Goal: Transaction & Acquisition: Obtain resource

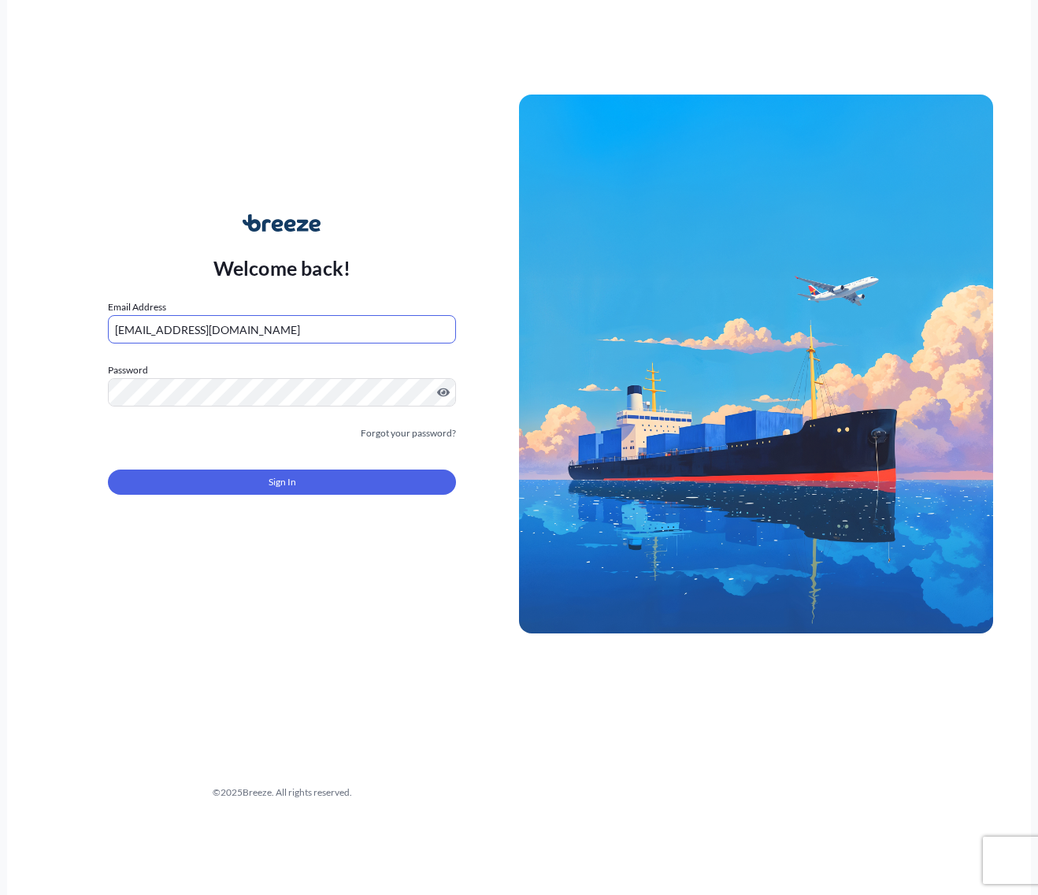
click at [215, 489] on button "Sign In" at bounding box center [282, 482] width 348 height 25
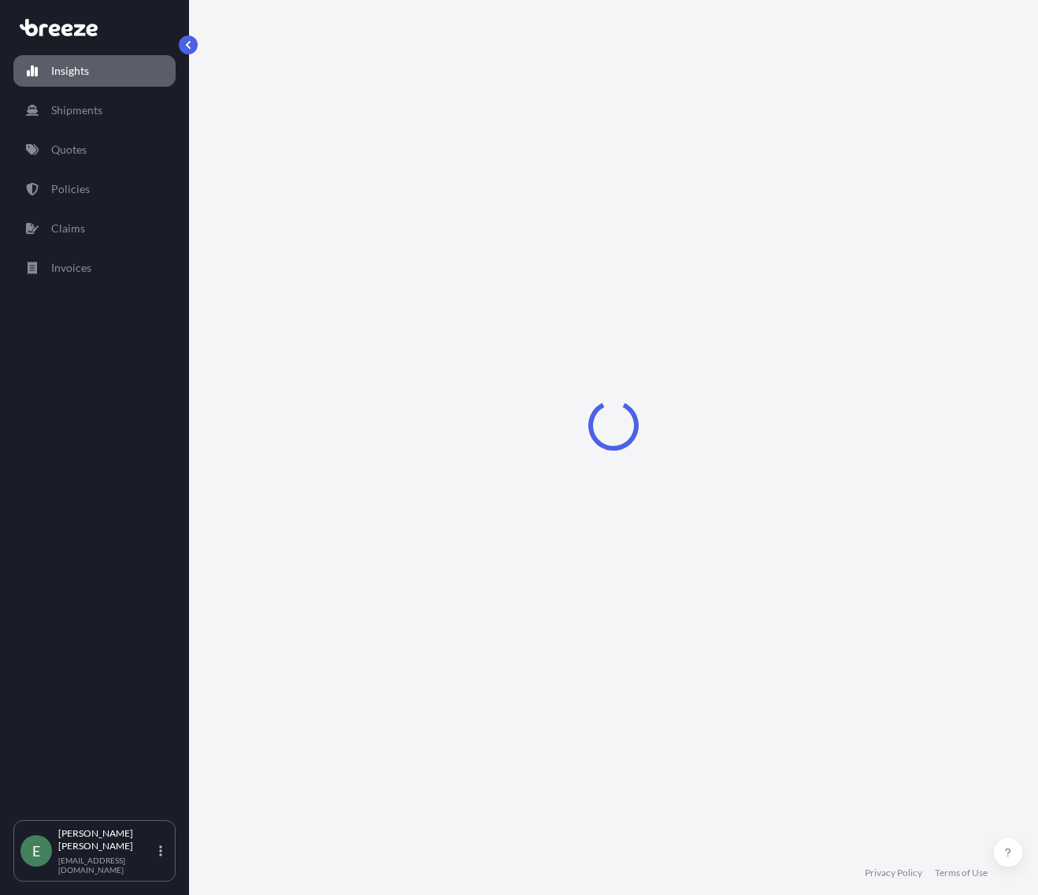
select select "2025"
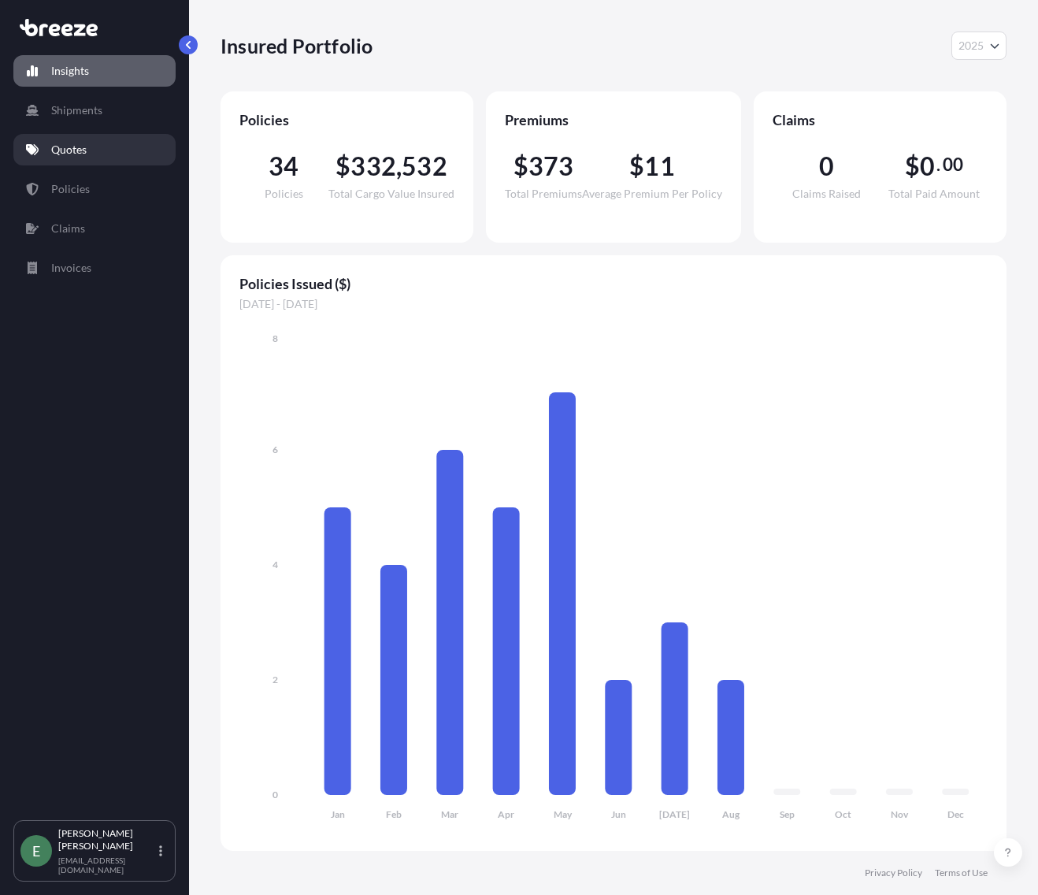
click at [75, 150] on p "Quotes" at bounding box center [68, 150] width 35 height 16
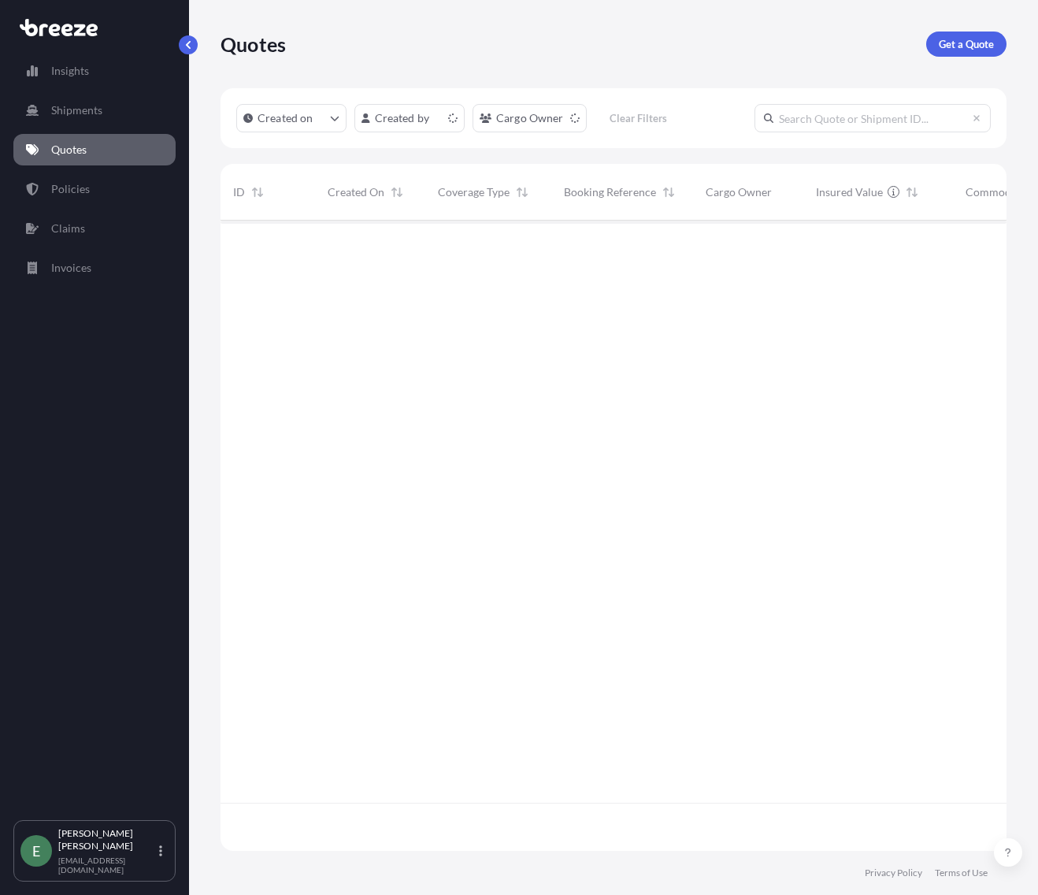
scroll to position [627, 774]
click at [973, 42] on p "Get a Quote" at bounding box center [966, 44] width 55 height 16
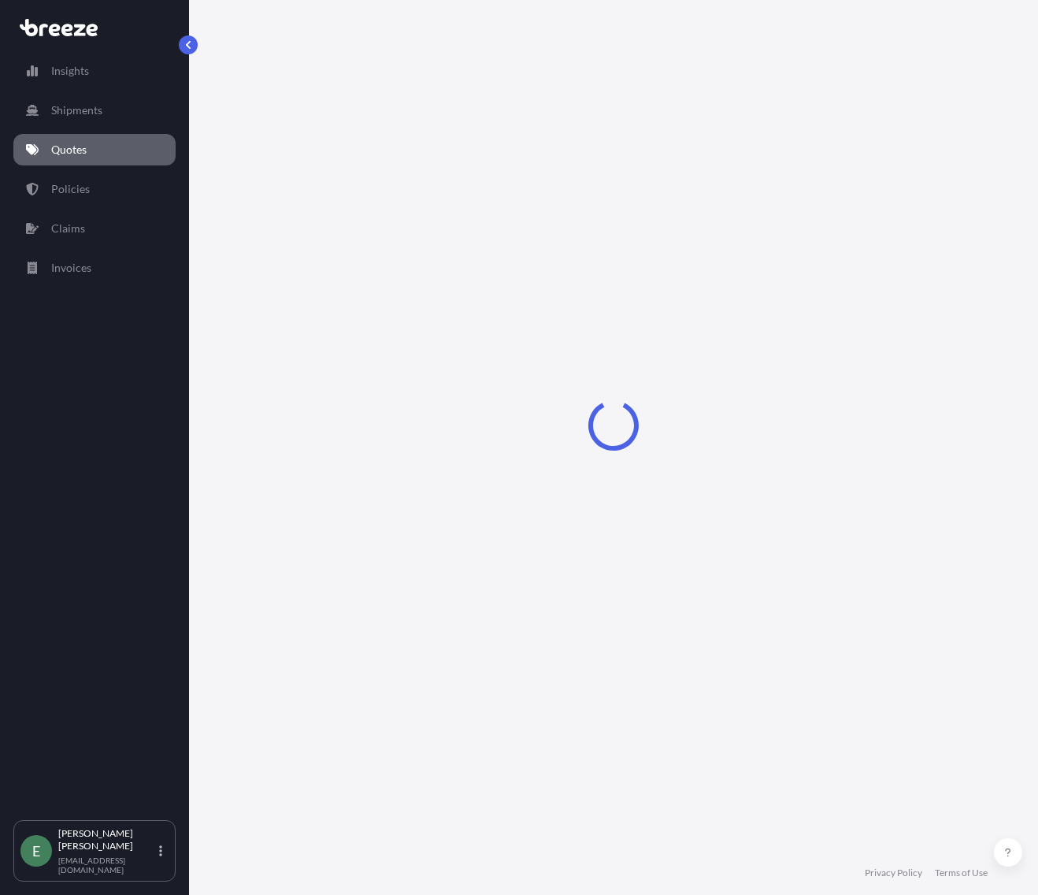
select select "Sea"
select select "1"
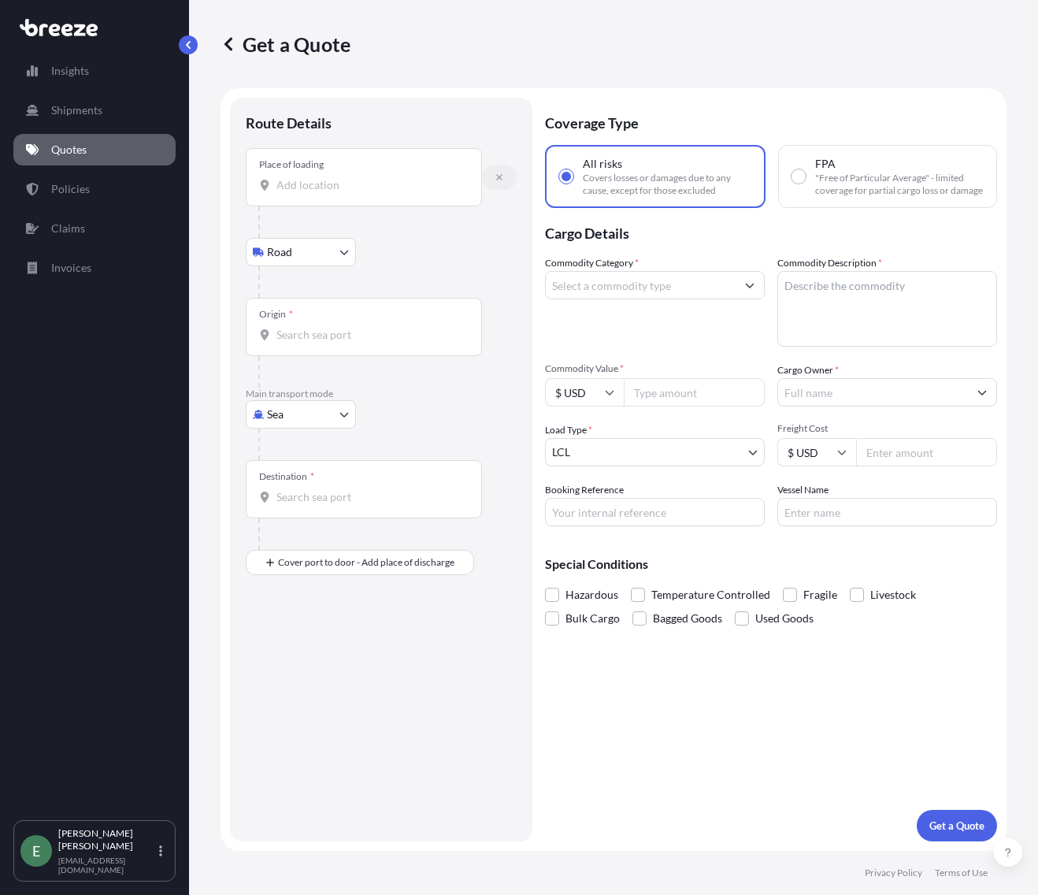
click at [495, 180] on icon "button" at bounding box center [499, 177] width 9 height 9
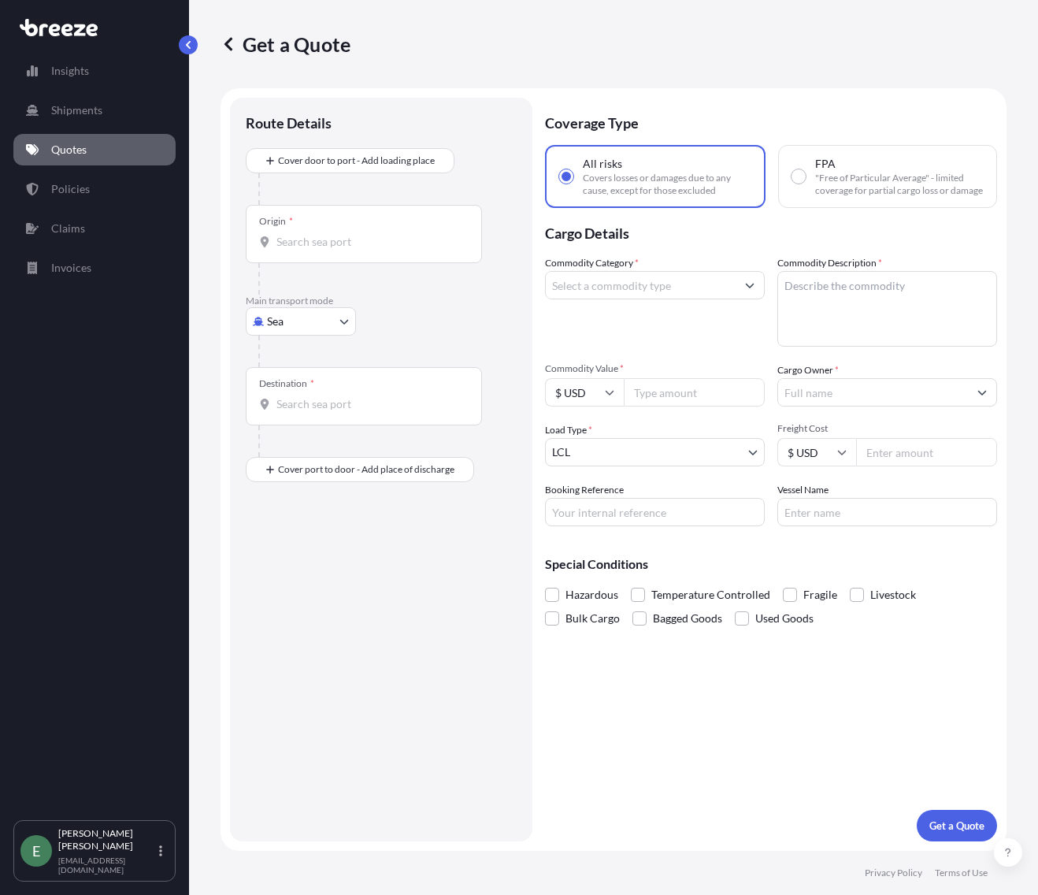
click at [301, 322] on body "Insights Shipments Quotes Policies Claims Invoices E [PERSON_NAME] [EMAIL_ADDRE…" at bounding box center [519, 447] width 1038 height 895
click at [299, 417] on span "Road" at bounding box center [288, 419] width 25 height 16
select select "Road"
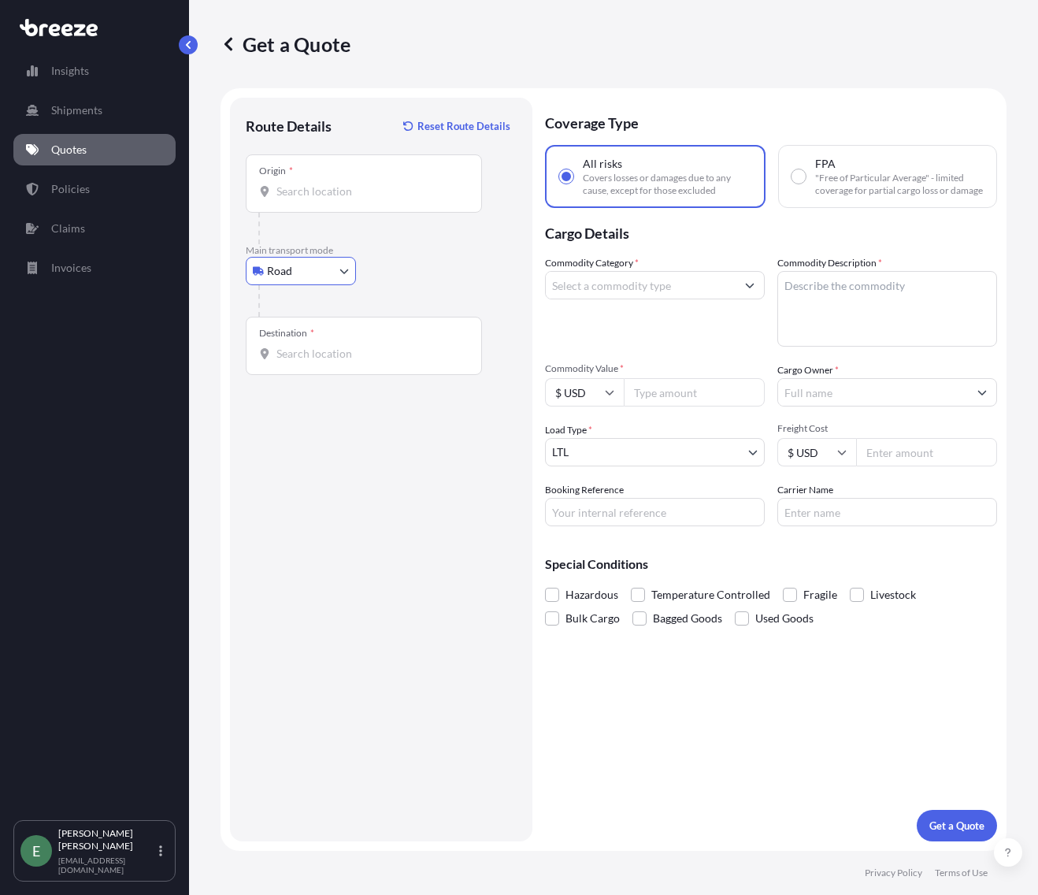
click at [335, 199] on div "Origin *" at bounding box center [364, 183] width 236 height 58
click at [335, 199] on input "Origin *" at bounding box center [370, 192] width 186 height 16
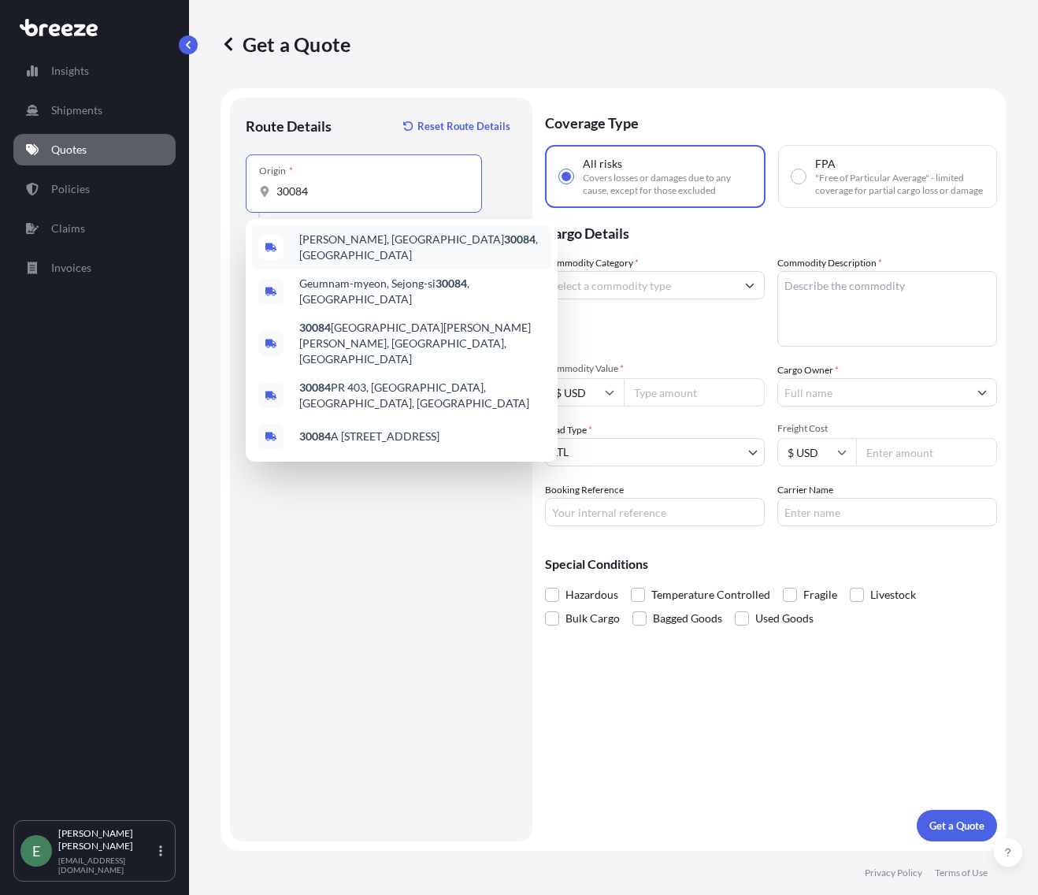
click at [294, 243] on div "[GEOGRAPHIC_DATA], GA 30084 , [GEOGRAPHIC_DATA]" at bounding box center [401, 247] width 299 height 44
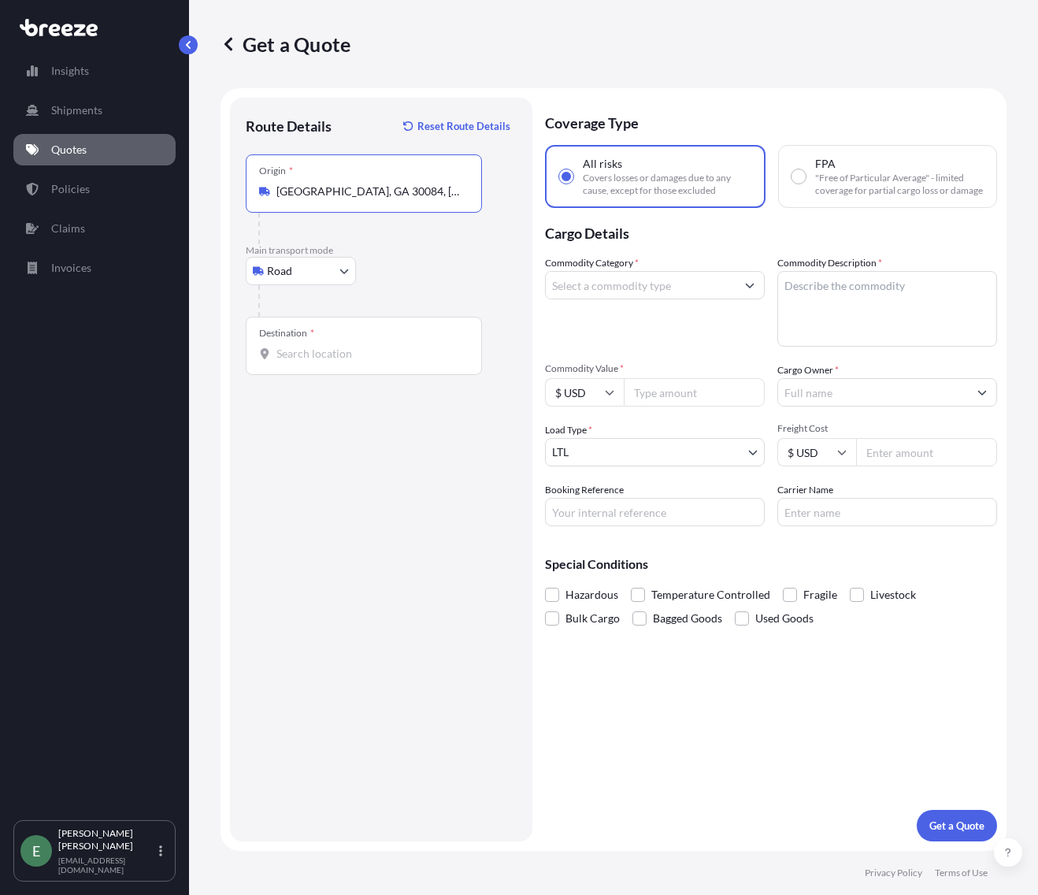
type input "[GEOGRAPHIC_DATA], GA 30084, [GEOGRAPHIC_DATA]"
click at [302, 353] on input "Destination *" at bounding box center [370, 354] width 186 height 16
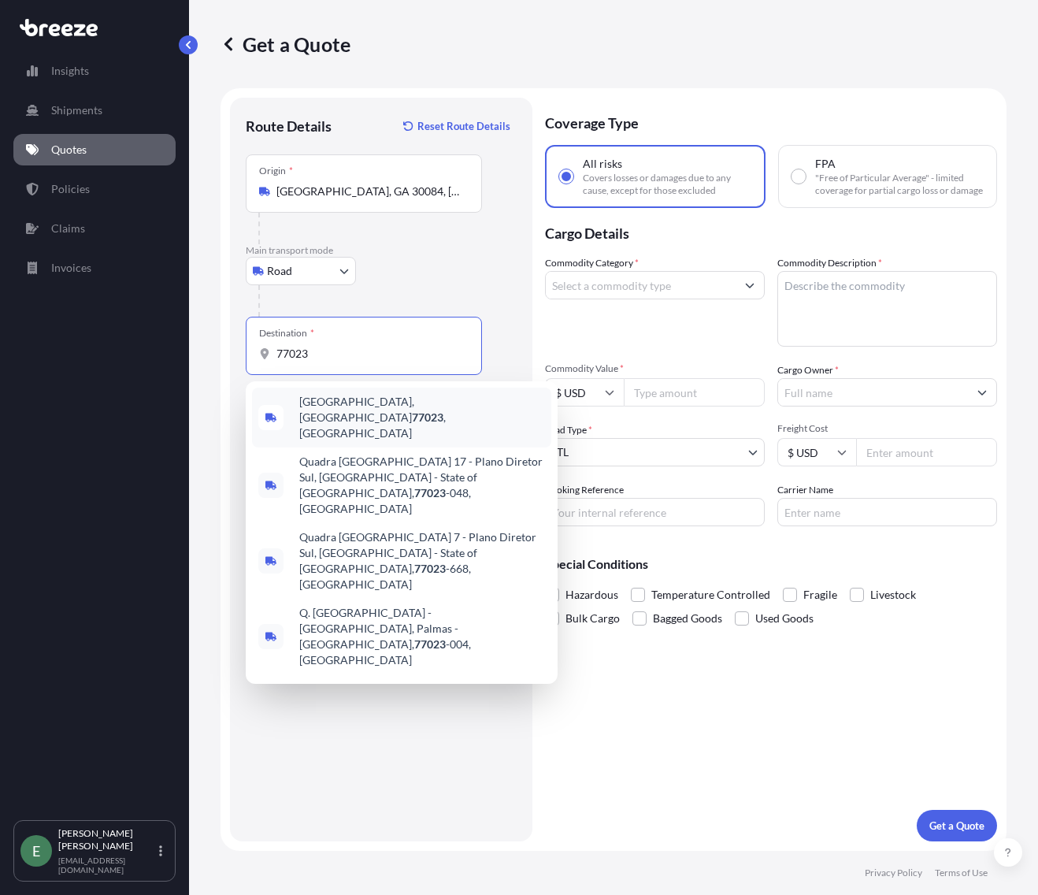
click at [356, 411] on span "[GEOGRAPHIC_DATA] , [GEOGRAPHIC_DATA]" at bounding box center [422, 417] width 246 height 47
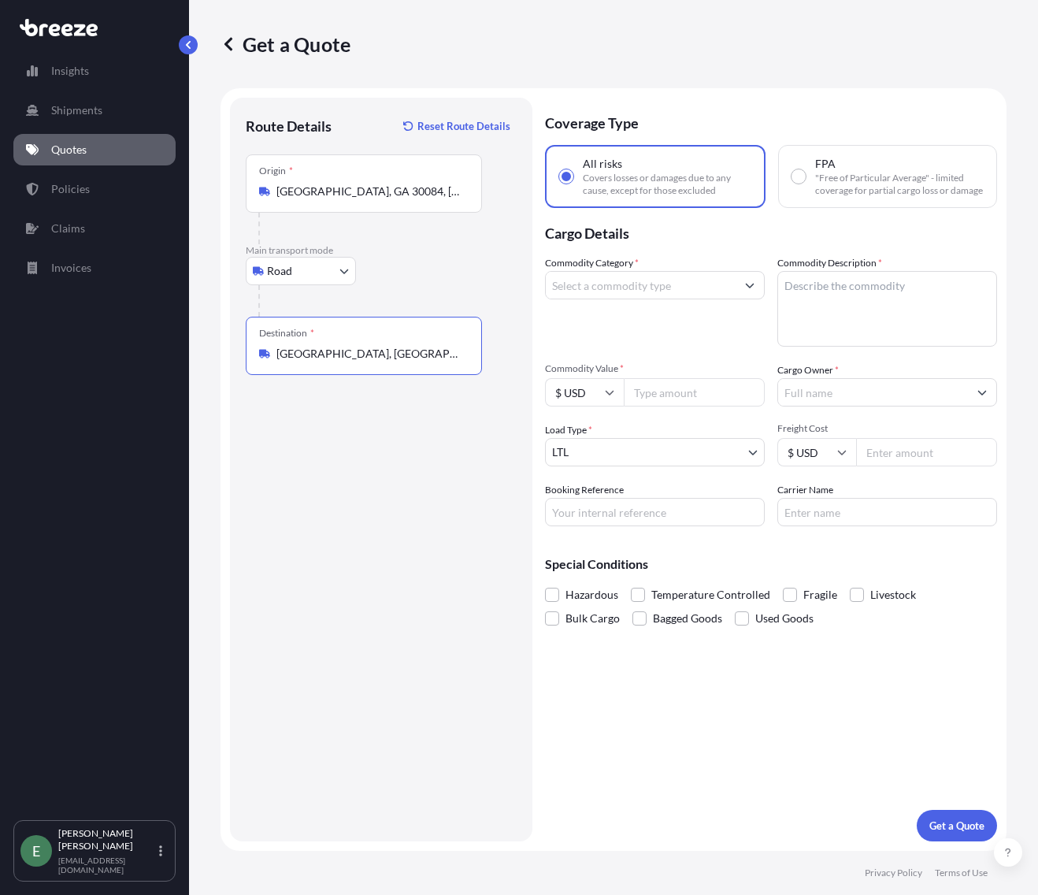
drag, startPoint x: 358, startPoint y: 355, endPoint x: 373, endPoint y: 350, distance: 15.7
click at [373, 350] on input "[GEOGRAPHIC_DATA], [GEOGRAPHIC_DATA]" at bounding box center [370, 354] width 186 height 16
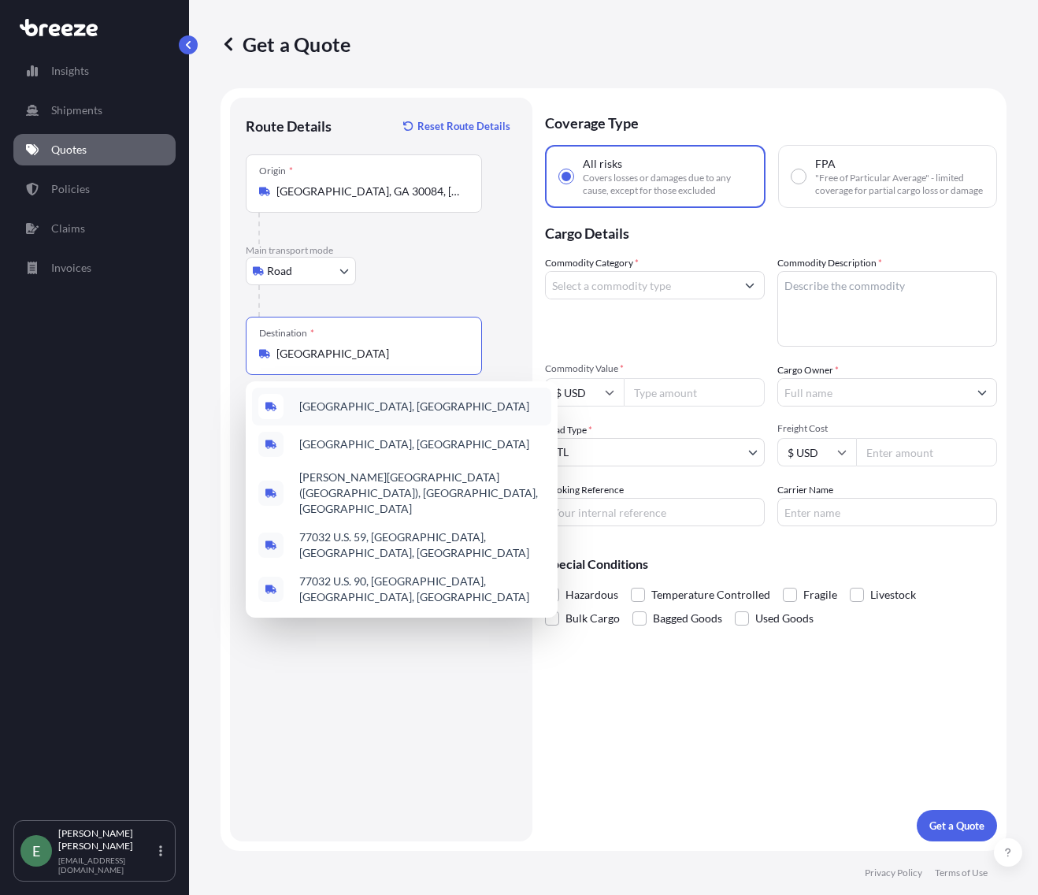
click at [368, 409] on span "[GEOGRAPHIC_DATA], [GEOGRAPHIC_DATA]" at bounding box center [414, 407] width 230 height 16
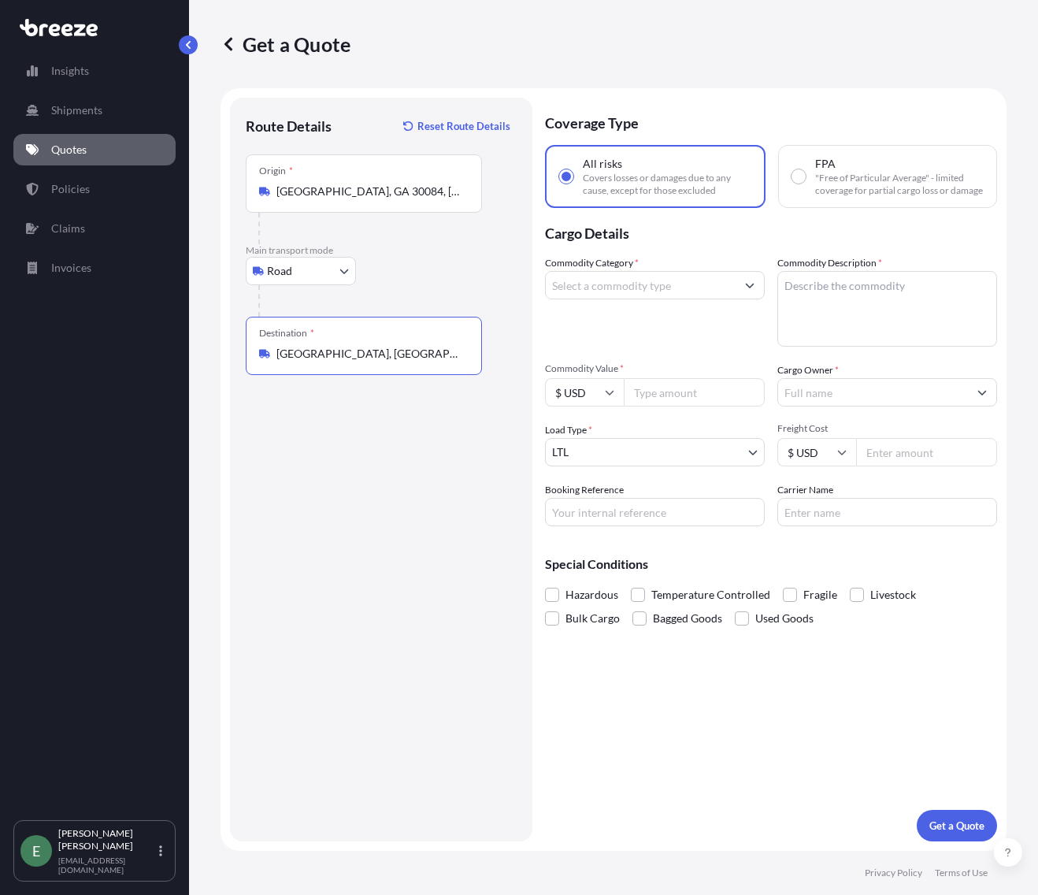
type input "[GEOGRAPHIC_DATA], [GEOGRAPHIC_DATA]"
click at [613, 287] on input "Commodity Category *" at bounding box center [641, 285] width 190 height 28
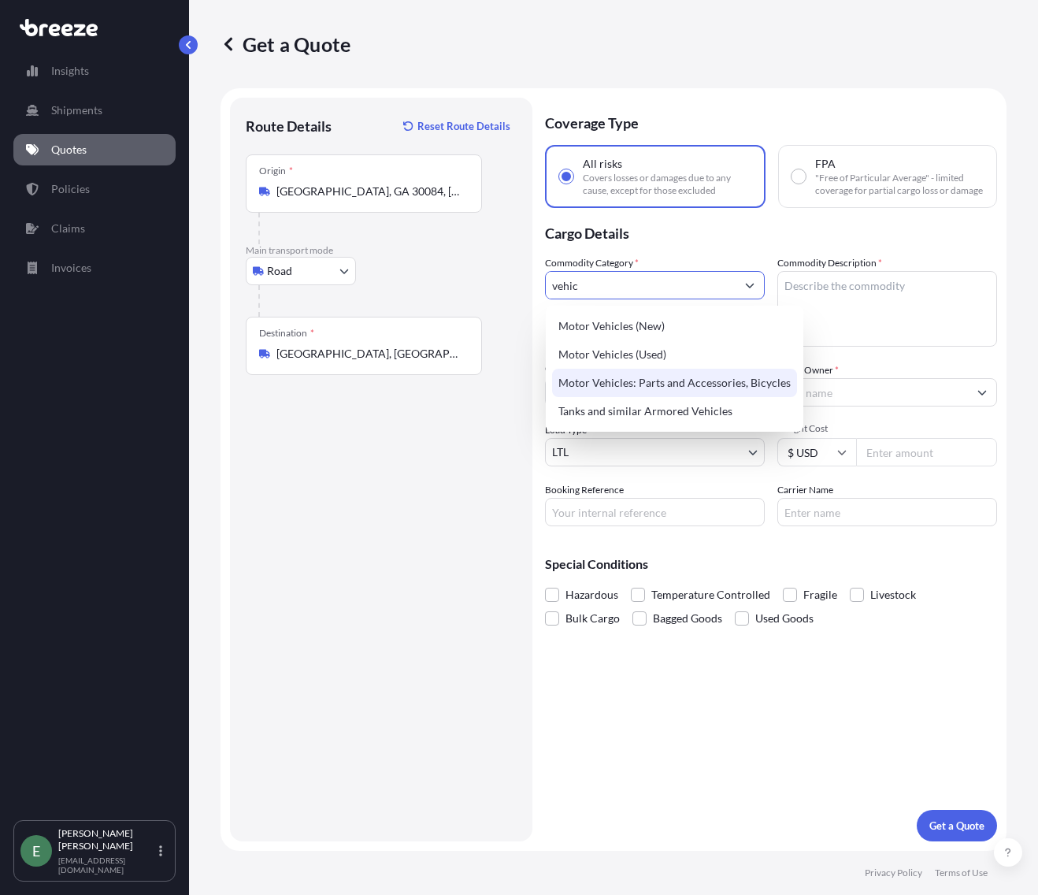
click at [670, 386] on div "Motor Vehicles: Parts and Accessories, Bicycles" at bounding box center [674, 383] width 245 height 28
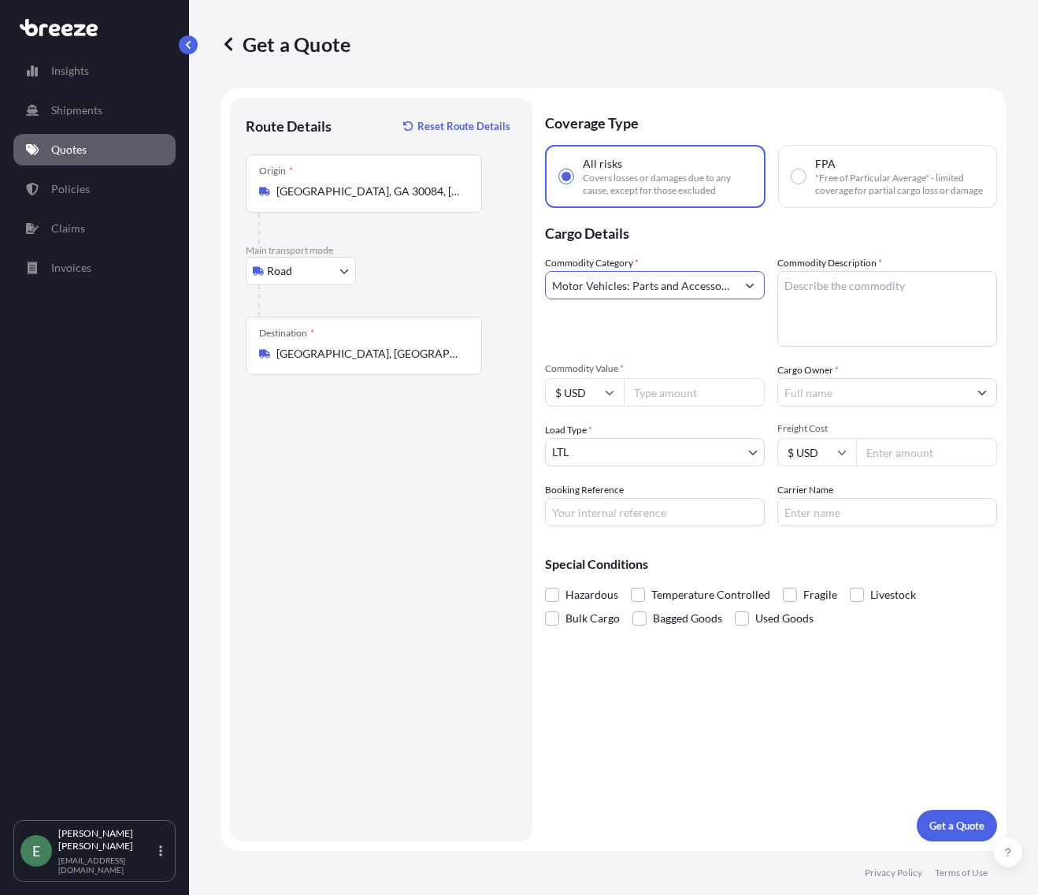
type input "Motor Vehicles: Parts and Accessories, Bicycles"
click at [856, 290] on textarea "Commodity Description *" at bounding box center [888, 309] width 220 height 76
paste textarea "Mudguard"
type textarea "Mudguard"
click at [703, 399] on input "Commodity Value *" at bounding box center [694, 392] width 141 height 28
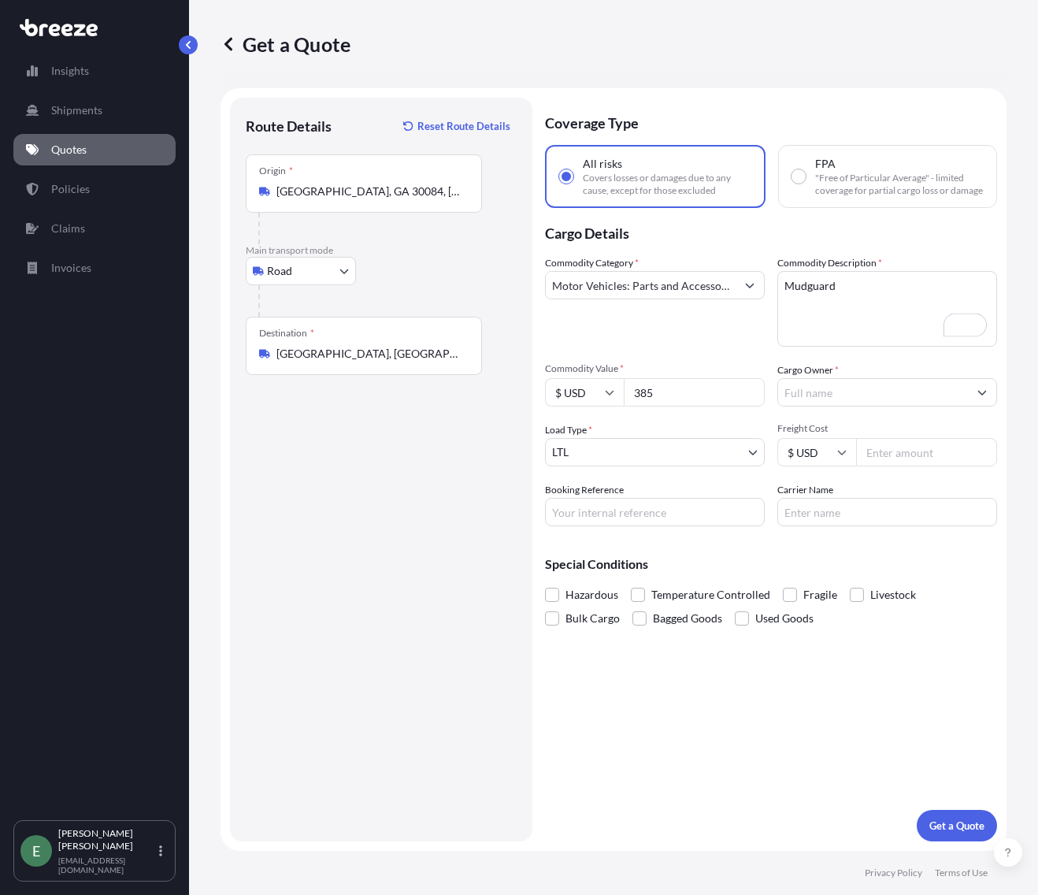
type input "385"
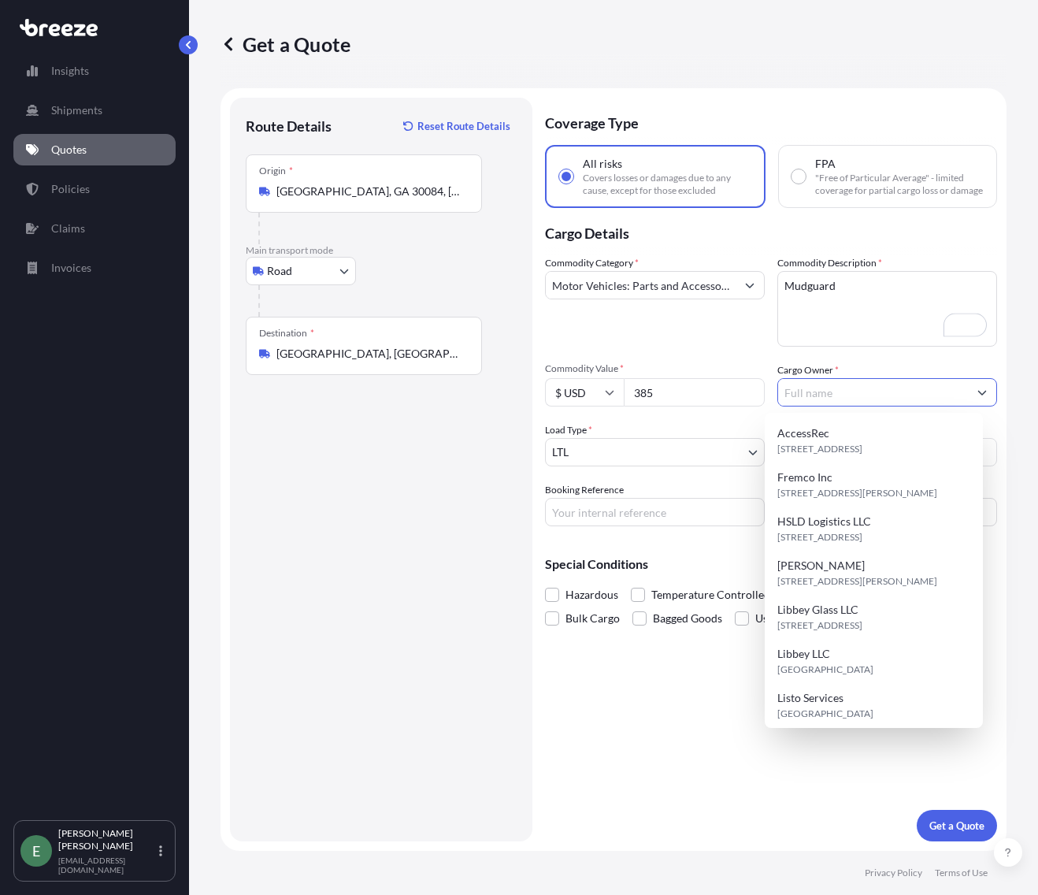
click at [829, 393] on input "Cargo Owner *" at bounding box center [873, 392] width 190 height 28
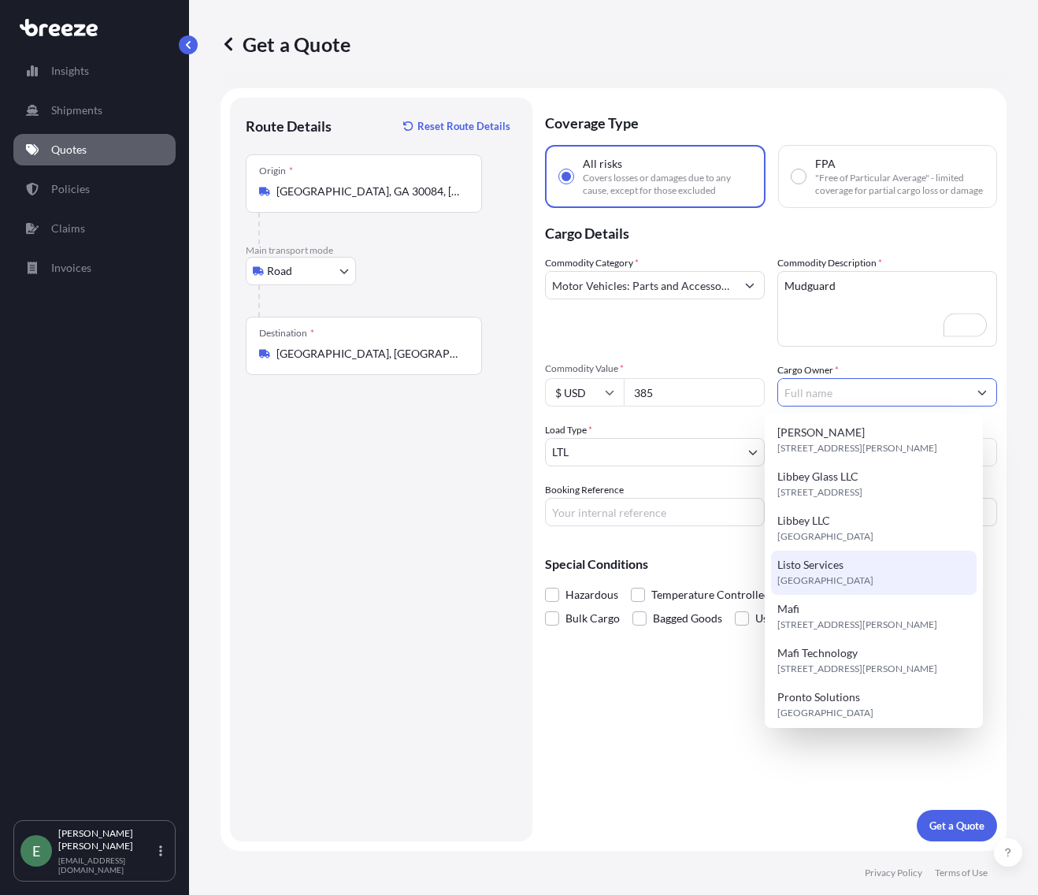
scroll to position [227, 0]
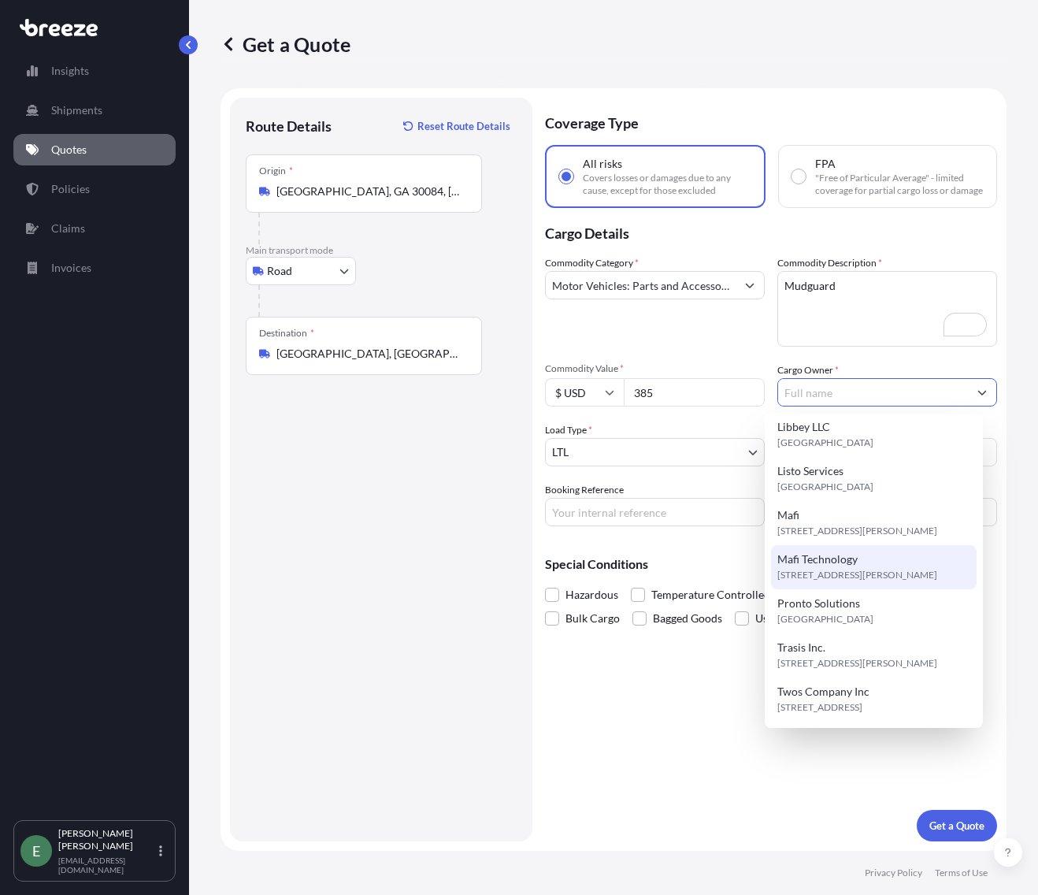
click at [826, 550] on div "Mafi Technology [STREET_ADDRESS][PERSON_NAME]" at bounding box center [874, 567] width 206 height 44
type input "Mafi Technology"
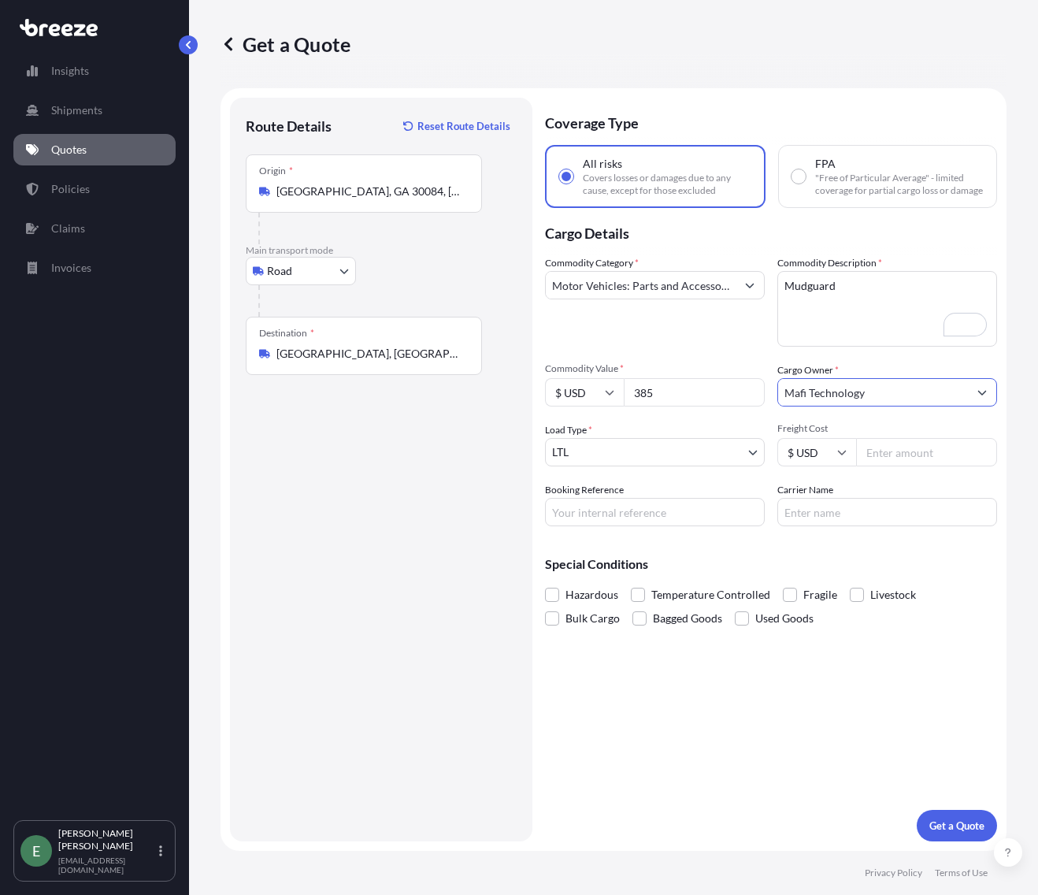
click at [920, 450] on input "Freight Cost" at bounding box center [926, 452] width 141 height 28
click at [911, 453] on input "Freight Cost" at bounding box center [926, 452] width 141 height 28
type input "398.71"
click at [581, 507] on input "Booking Reference" at bounding box center [655, 512] width 220 height 28
click at [608, 518] on input "Q21" at bounding box center [655, 512] width 220 height 28
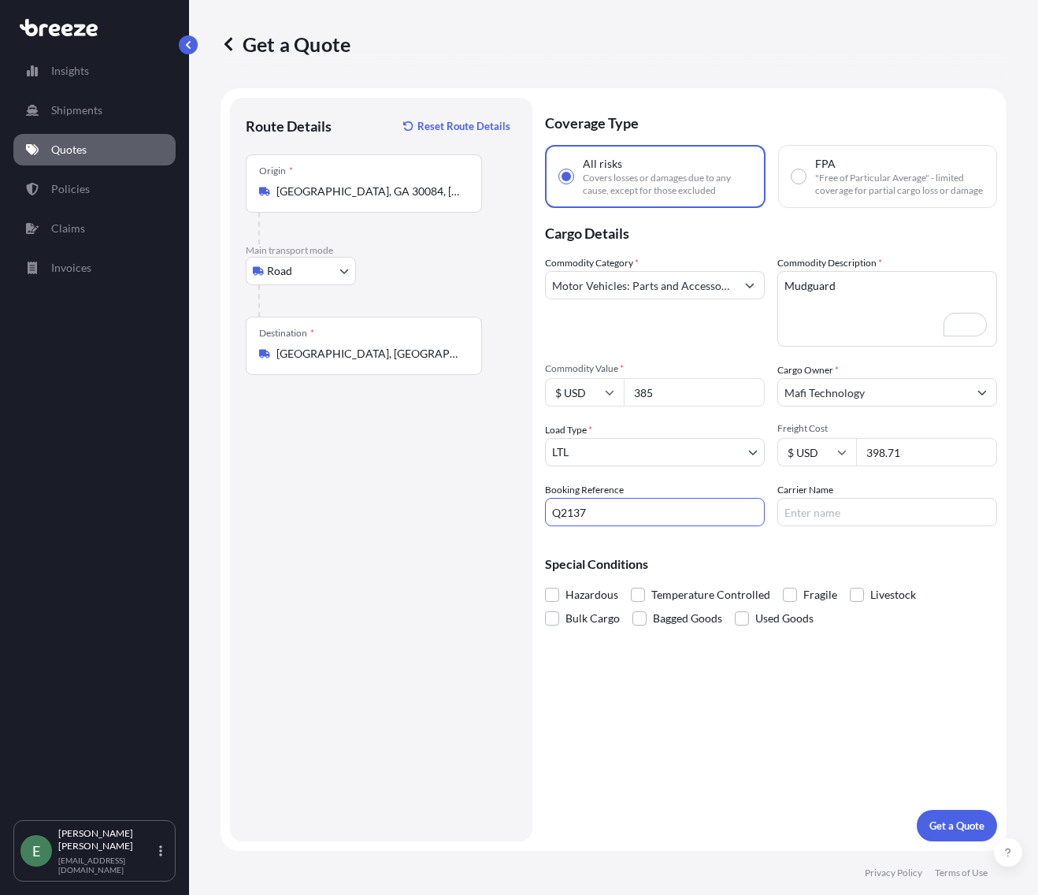
type input "Q2137"
click at [839, 512] on input "Carrier Name" at bounding box center [888, 512] width 220 height 28
type input "XPO"
click at [955, 818] on p "Get a Quote" at bounding box center [957, 826] width 55 height 16
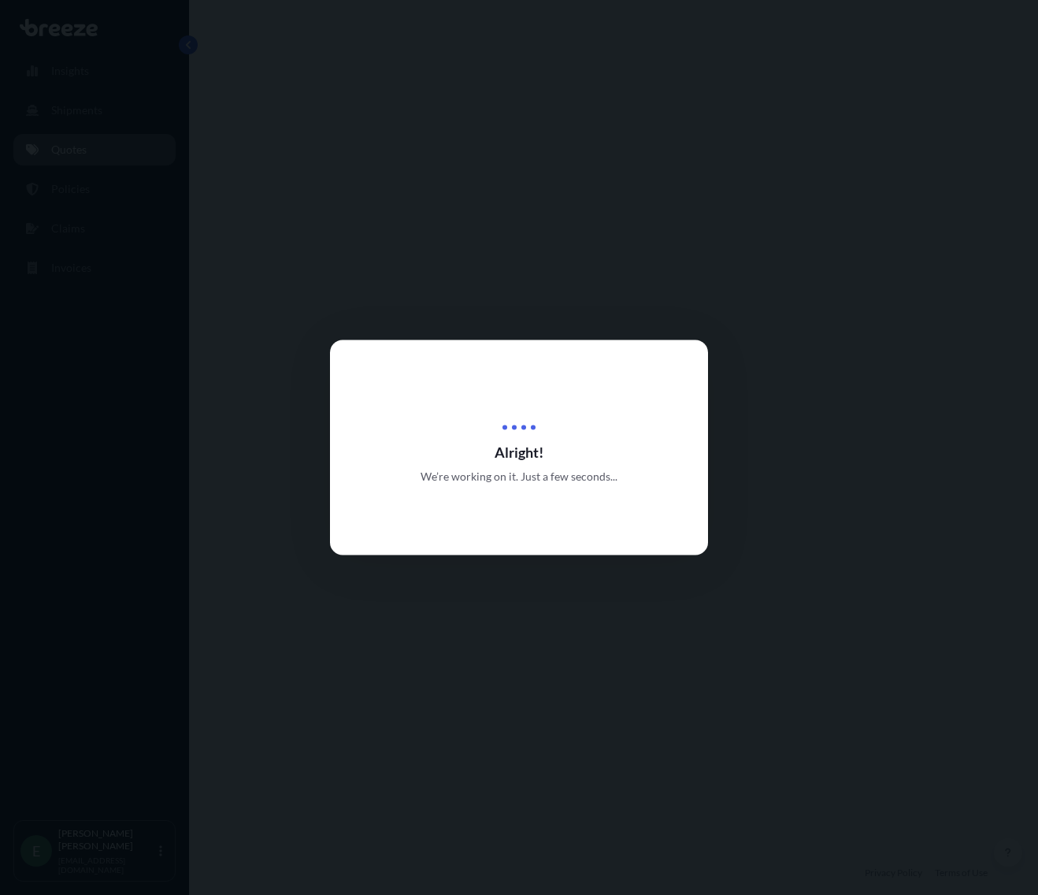
select select "Road"
select select "1"
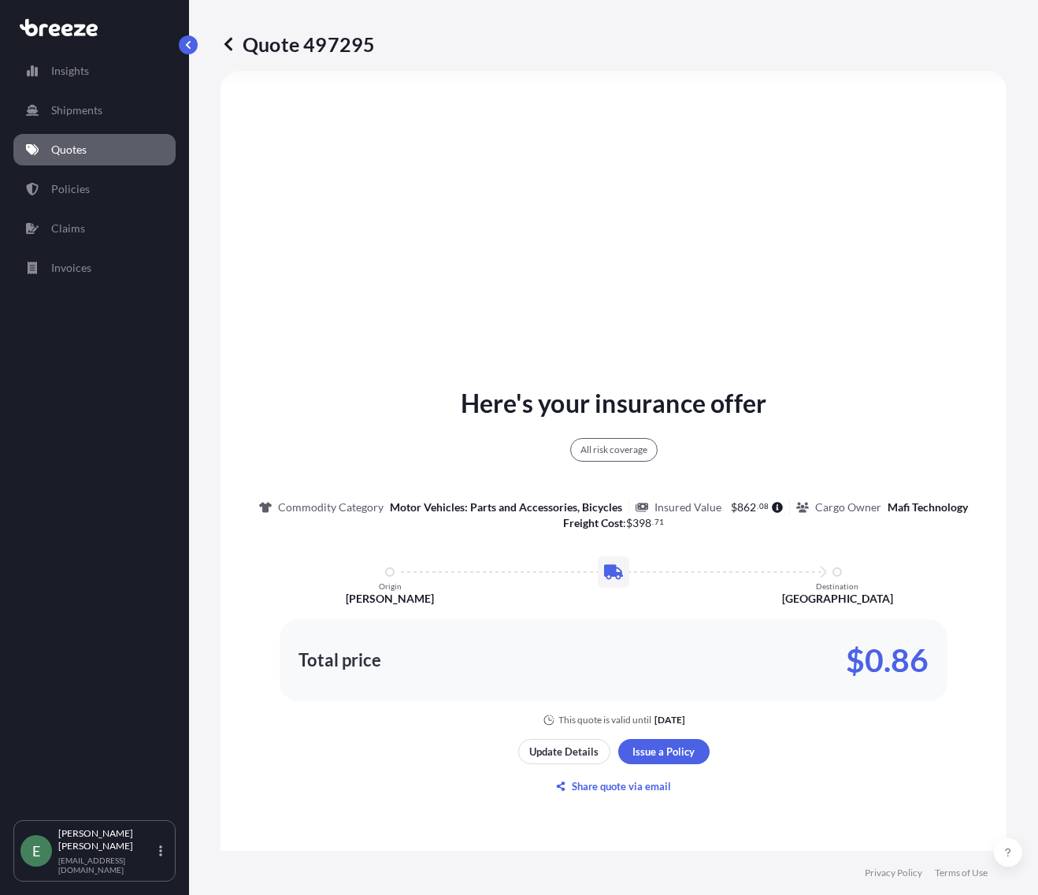
scroll to position [619, 0]
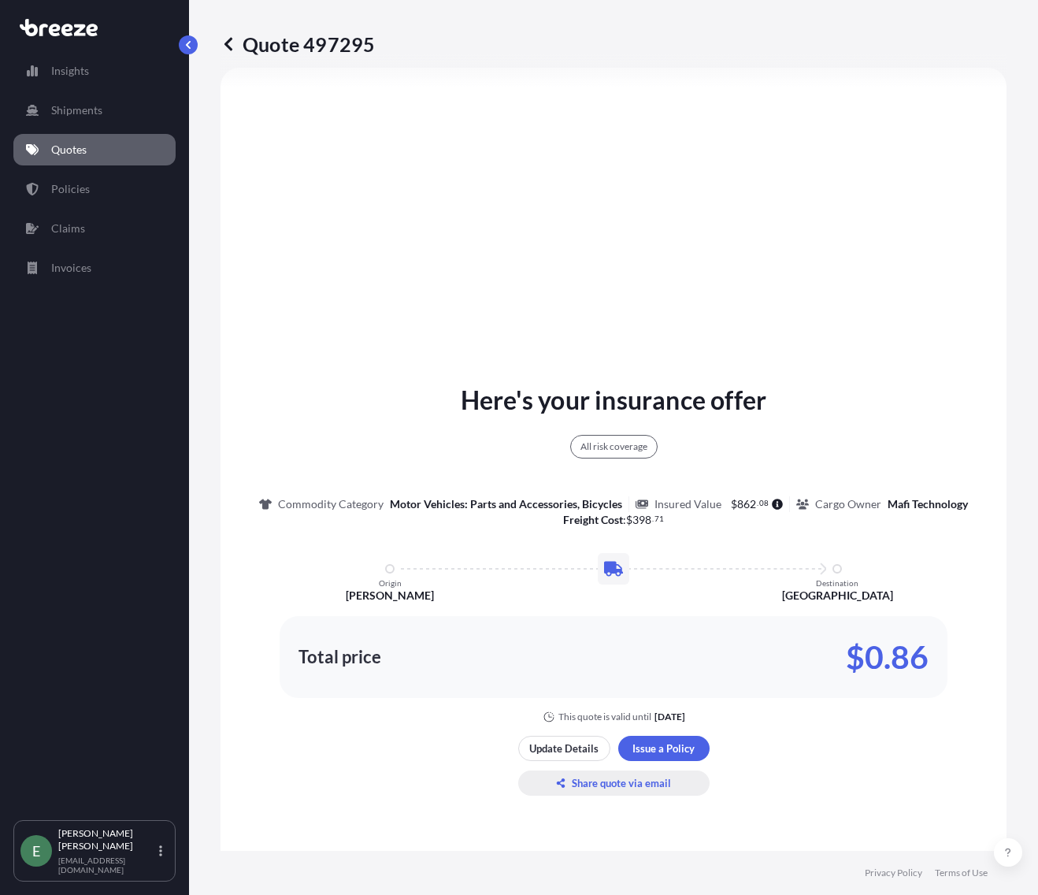
click at [630, 791] on p "Share quote via email" at bounding box center [621, 783] width 99 height 16
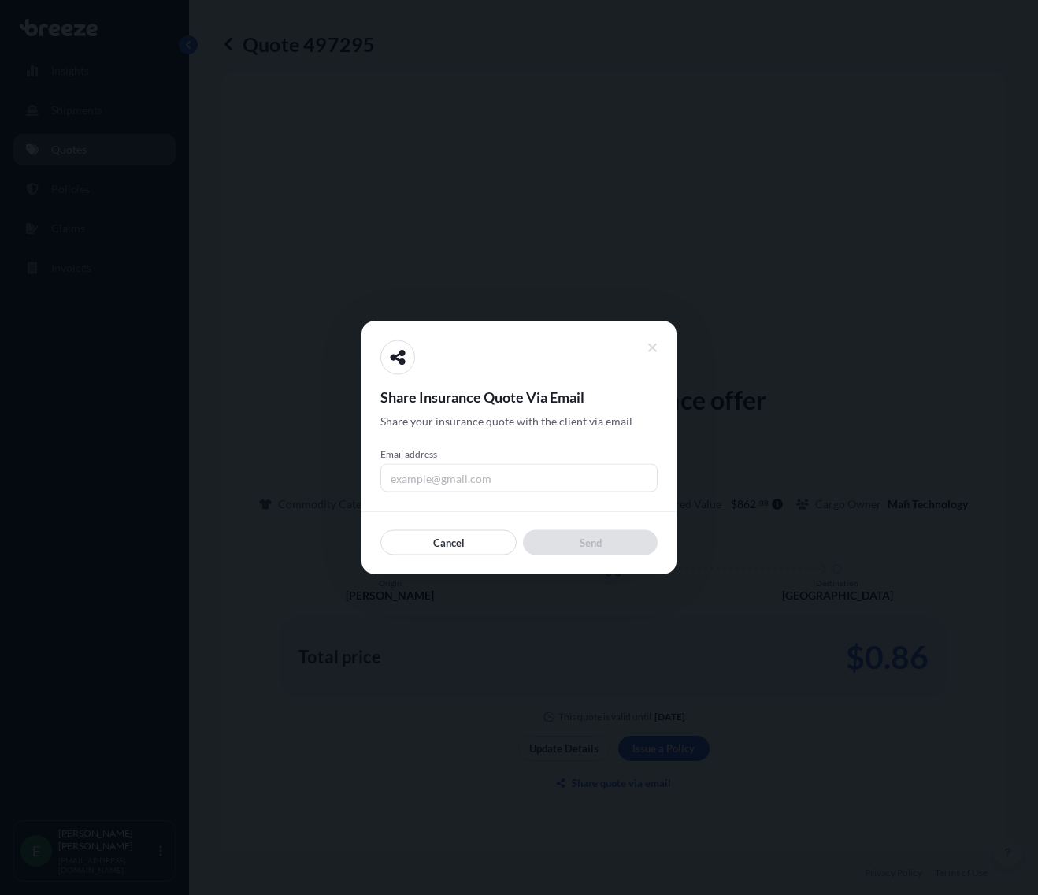
click at [451, 475] on input "Email address" at bounding box center [519, 478] width 277 height 28
type input "[EMAIL_ADDRESS][DOMAIN_NAME]"
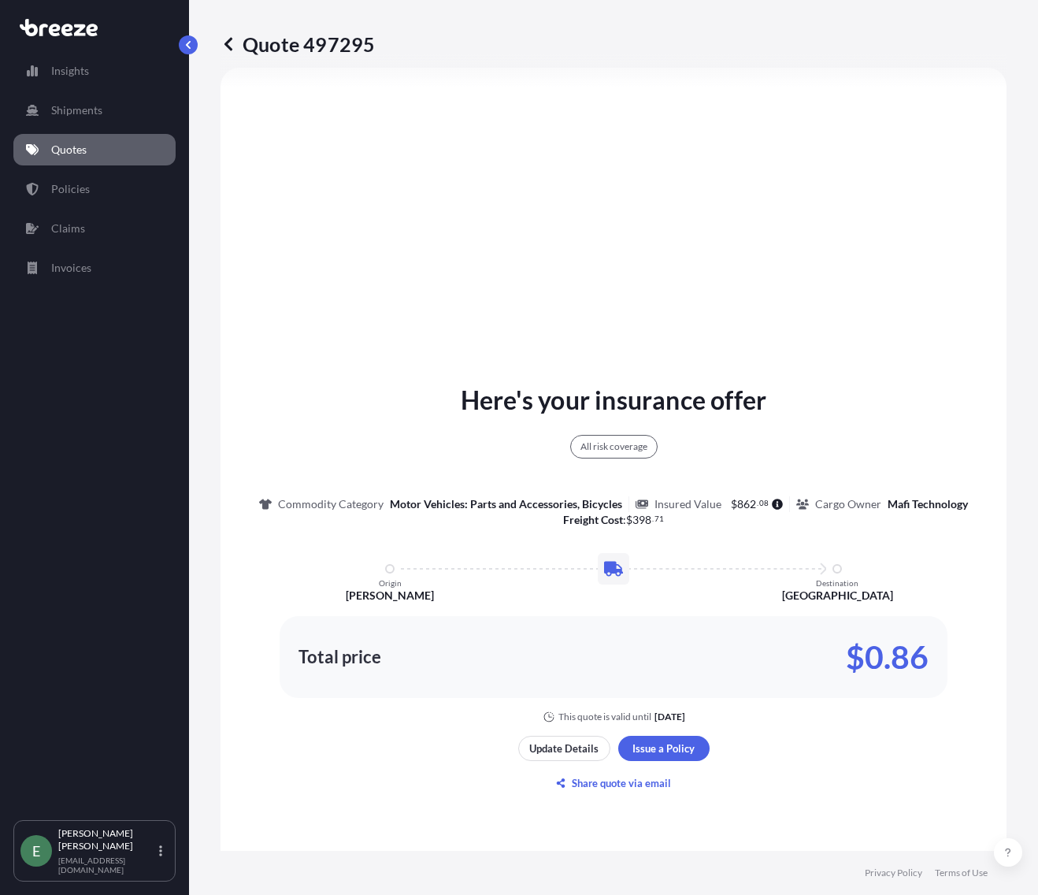
click at [89, 151] on link "Quotes" at bounding box center [94, 150] width 162 height 32
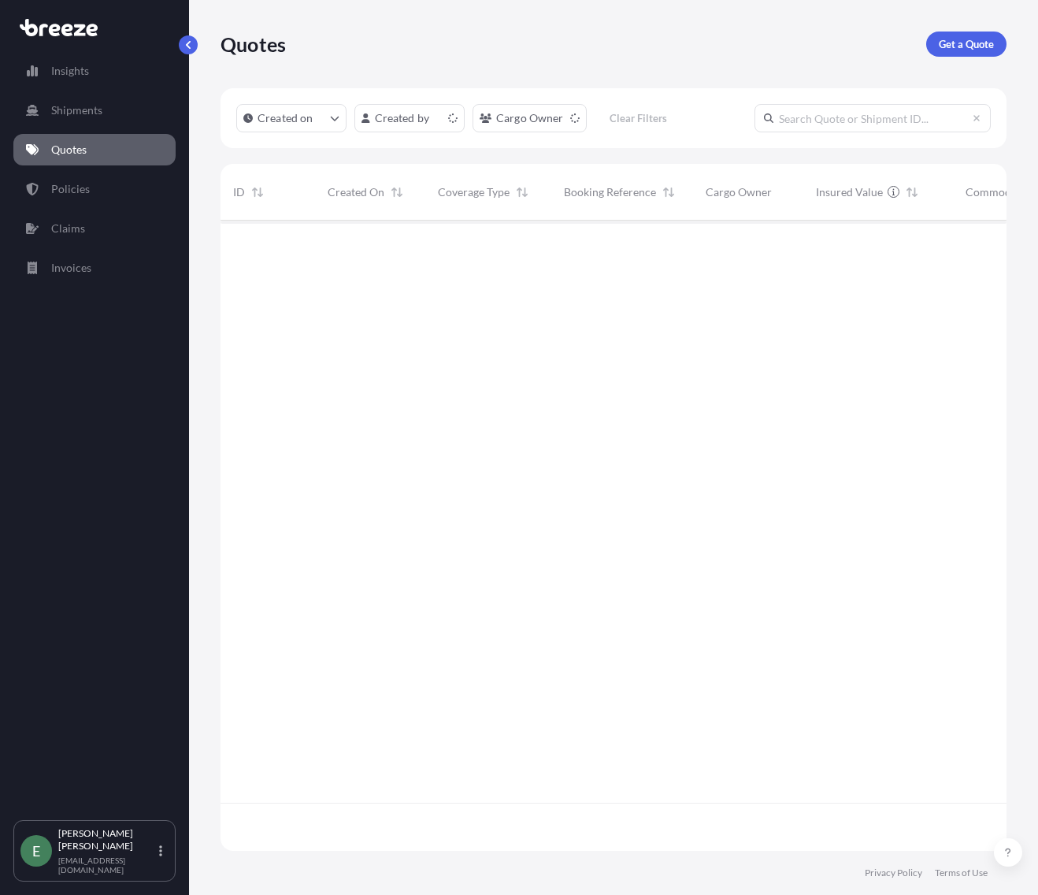
scroll to position [627, 774]
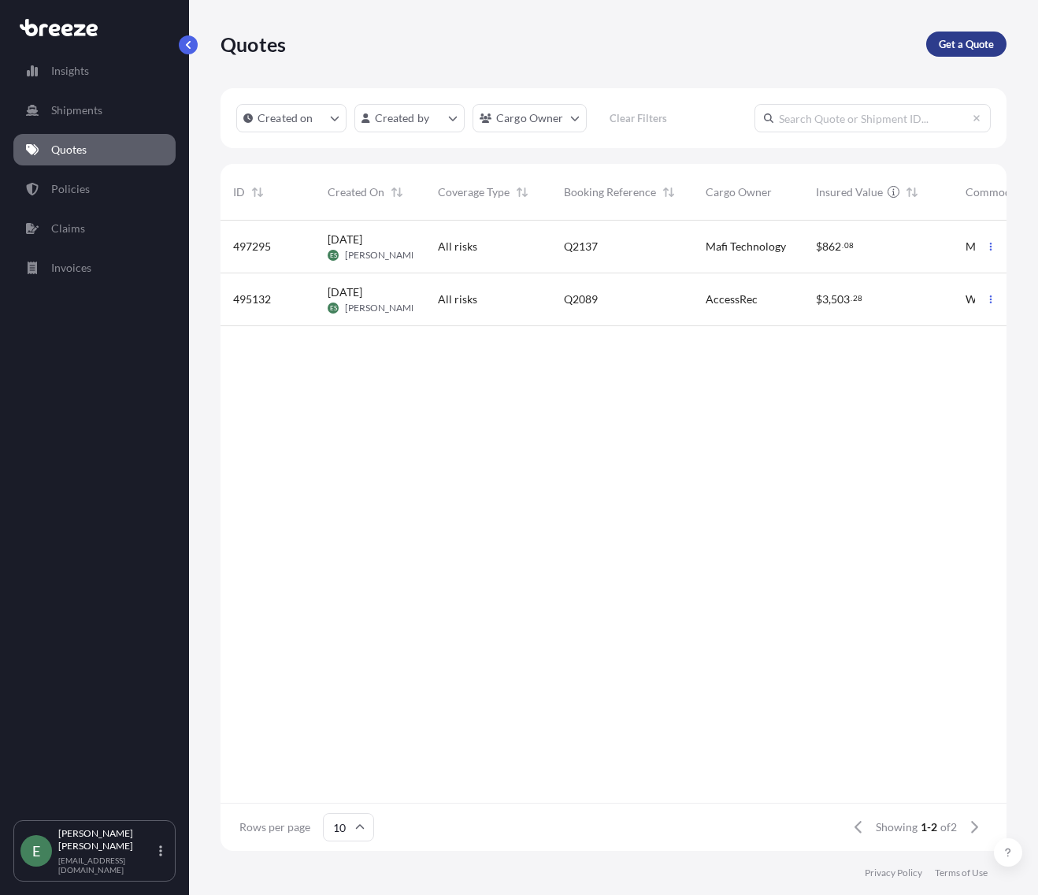
click at [965, 43] on p "Get a Quote" at bounding box center [966, 44] width 55 height 16
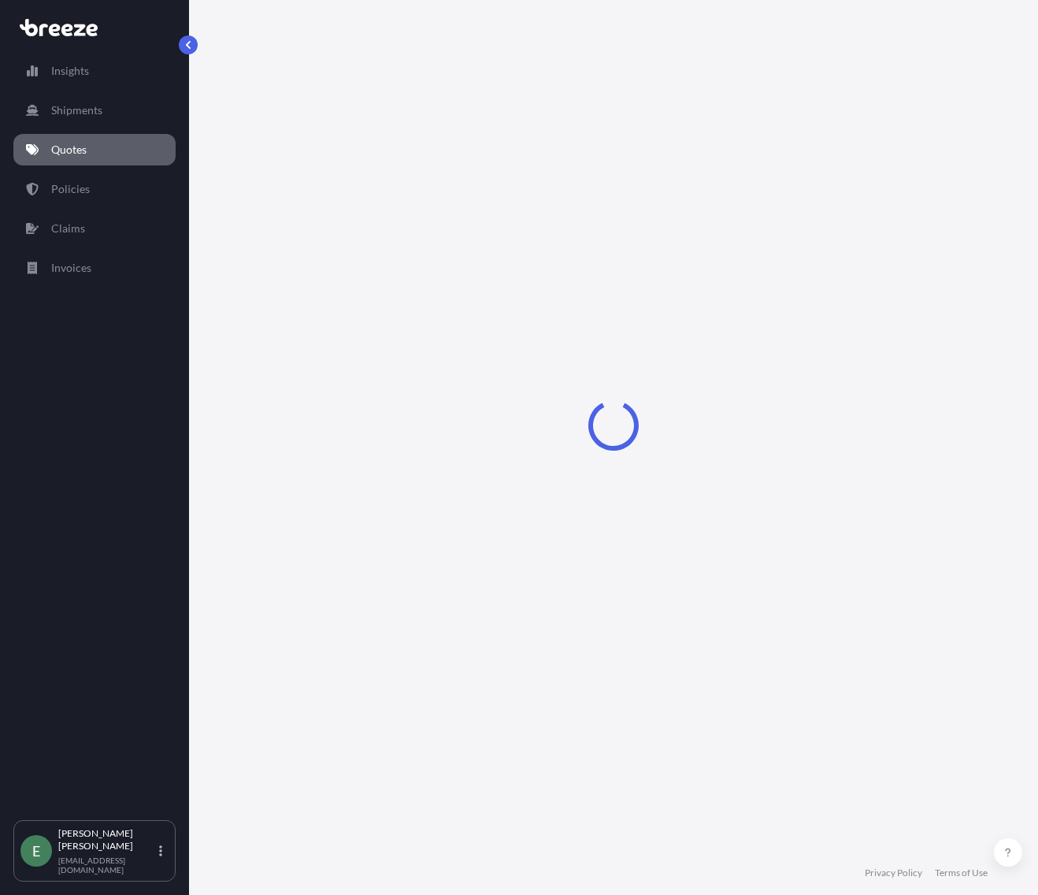
select select "Sea"
select select "1"
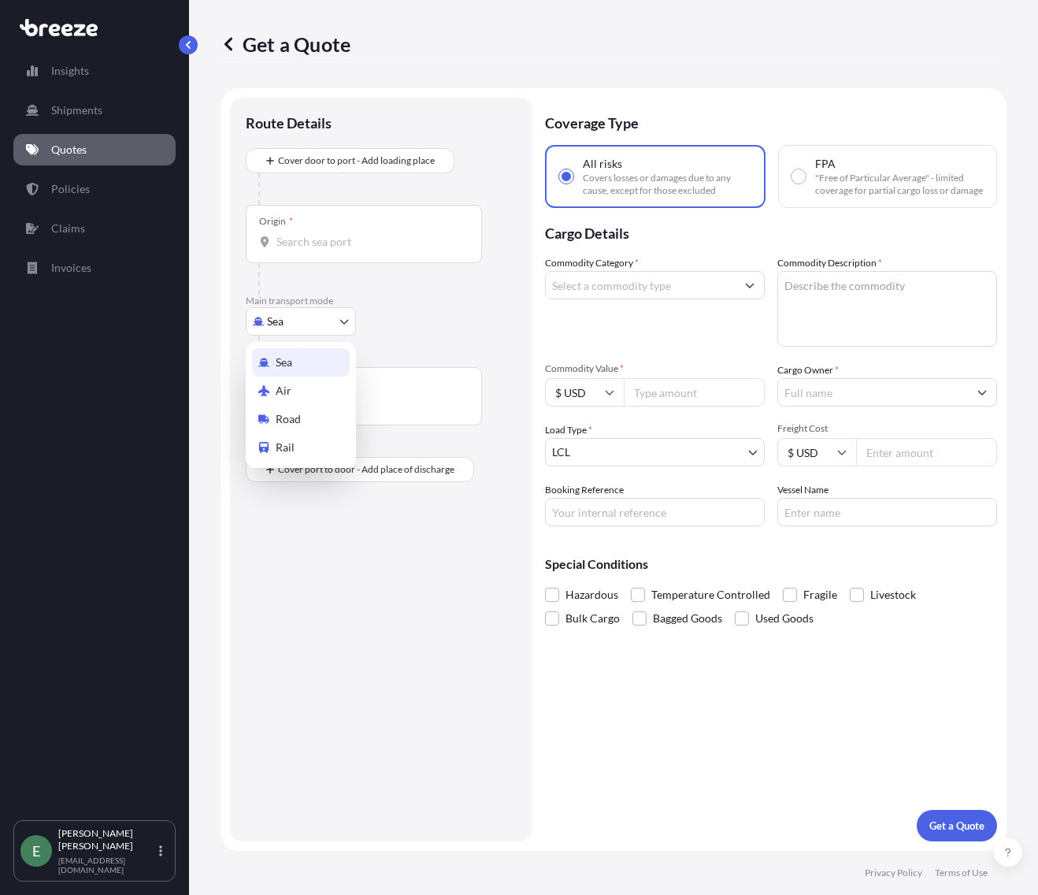
click at [316, 324] on body "Insights Shipments Quotes Policies Claims Invoices E [PERSON_NAME] [EMAIL_ADDRE…" at bounding box center [519, 447] width 1038 height 895
click at [273, 418] on div "Road" at bounding box center [301, 419] width 98 height 28
select select "Road"
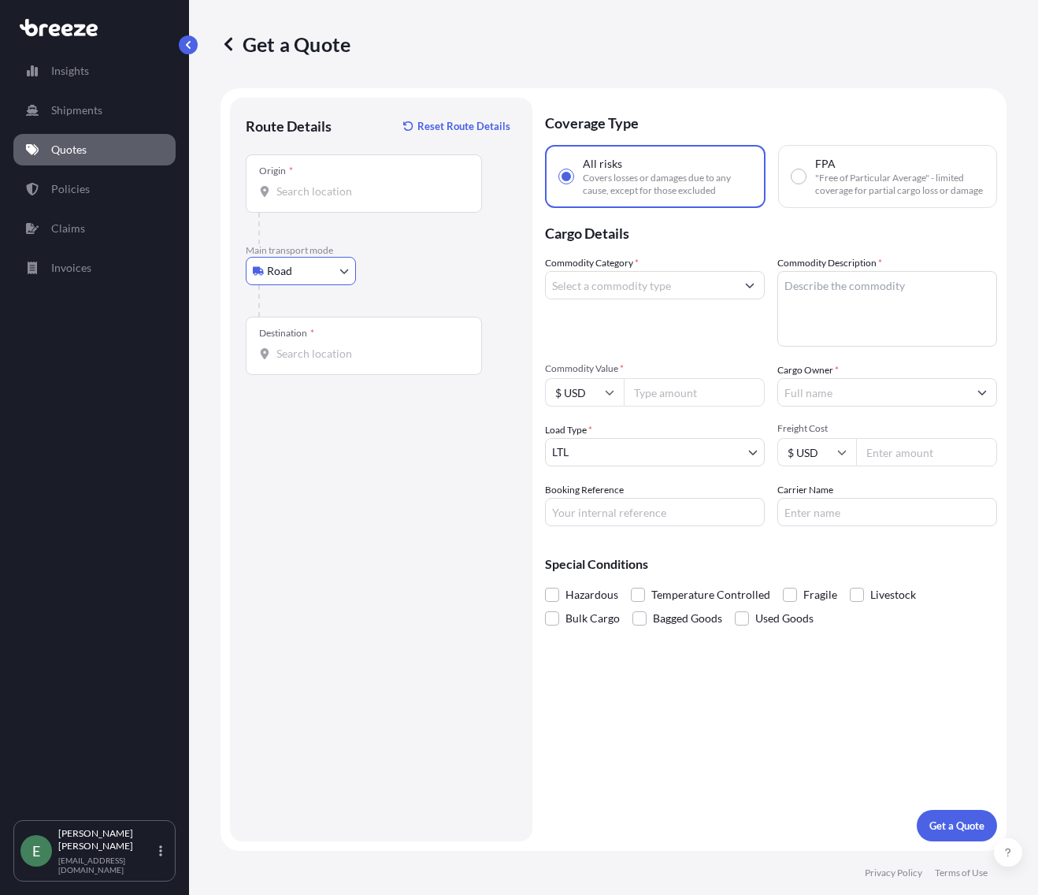
click at [341, 191] on input "Origin *" at bounding box center [370, 192] width 186 height 16
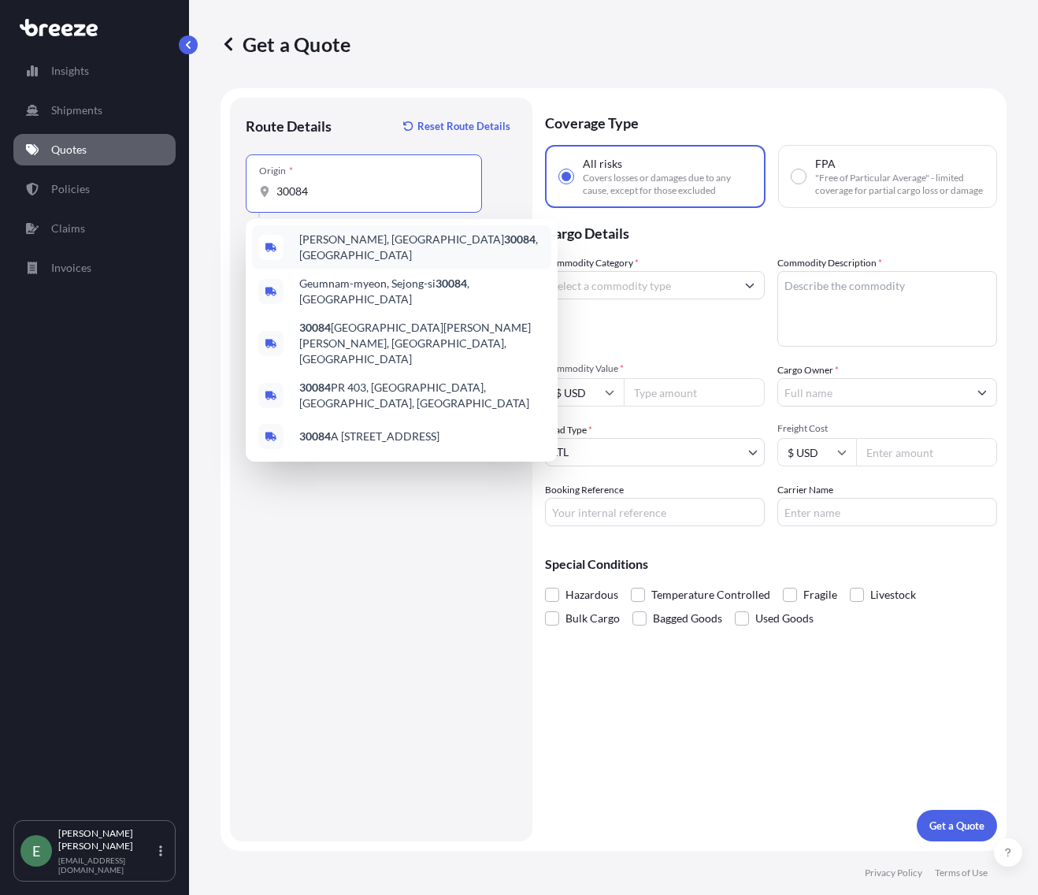
click at [288, 244] on div "[GEOGRAPHIC_DATA], GA 30084 , [GEOGRAPHIC_DATA]" at bounding box center [401, 247] width 299 height 44
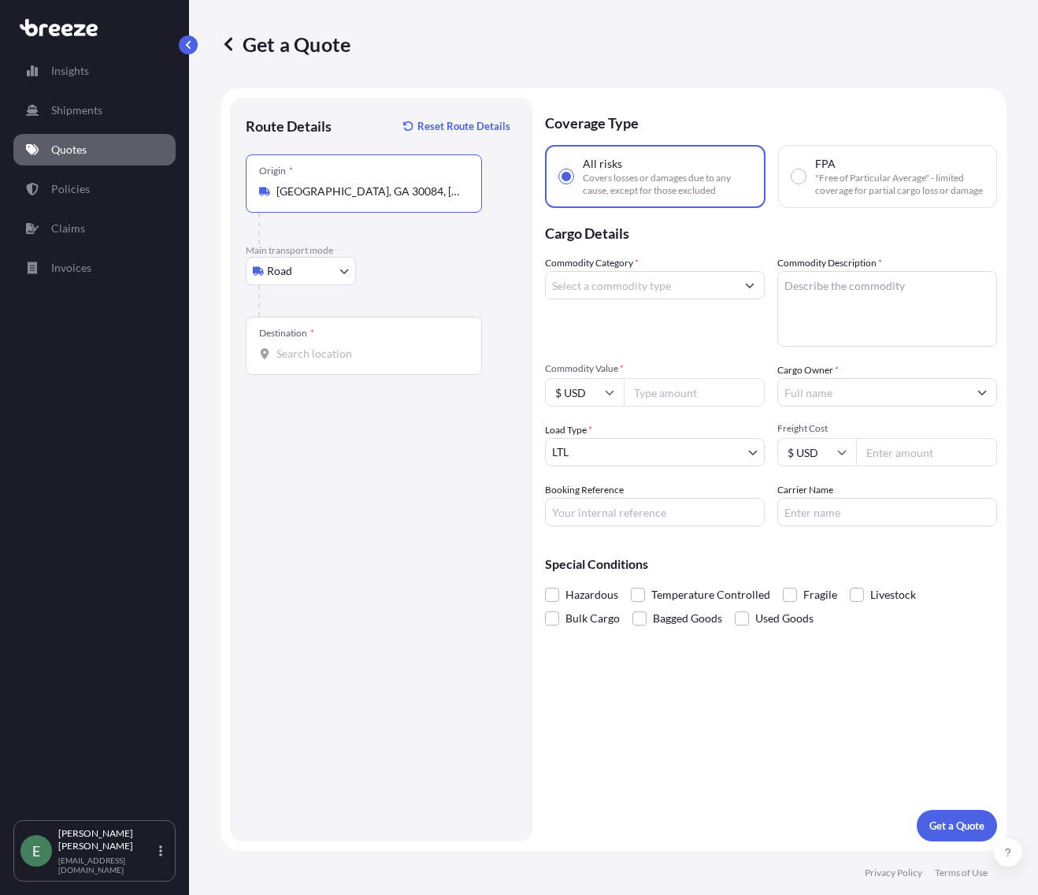
type input "[GEOGRAPHIC_DATA], GA 30084, [GEOGRAPHIC_DATA]"
click at [288, 351] on input "Destination *" at bounding box center [370, 354] width 186 height 16
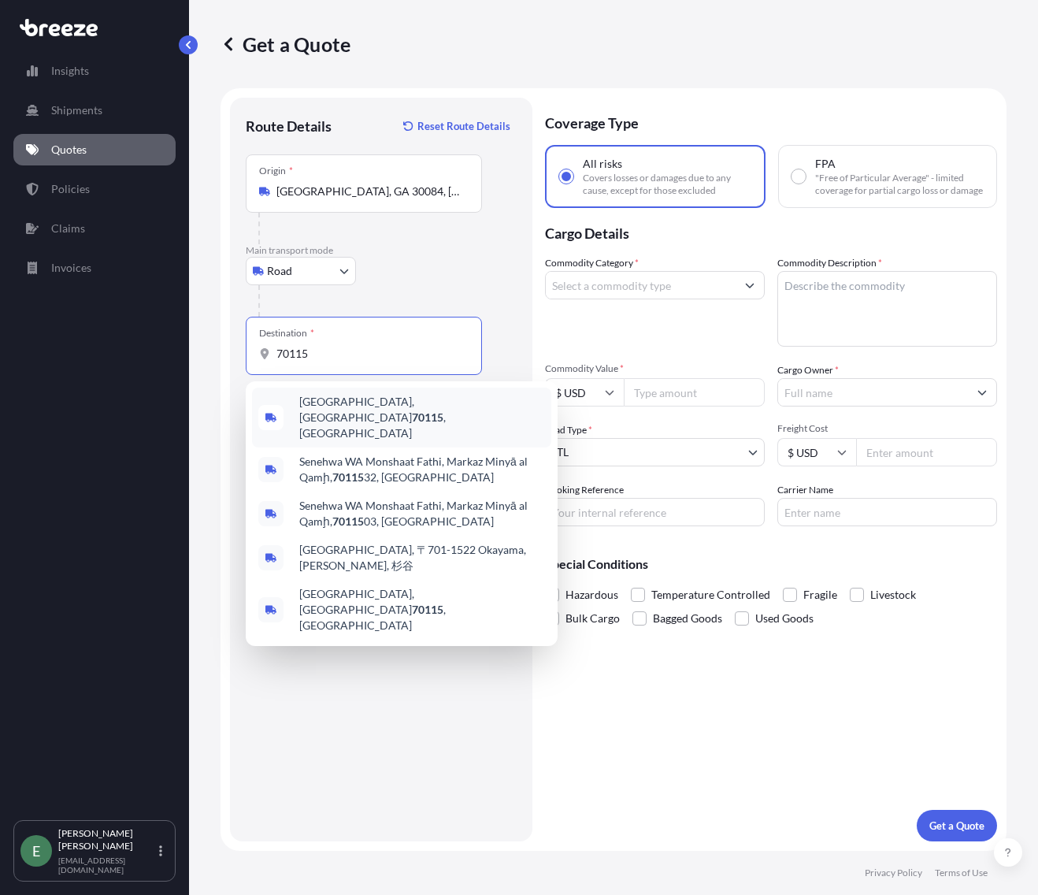
click at [325, 415] on div "[GEOGRAPHIC_DATA] , [GEOGRAPHIC_DATA]" at bounding box center [401, 418] width 299 height 60
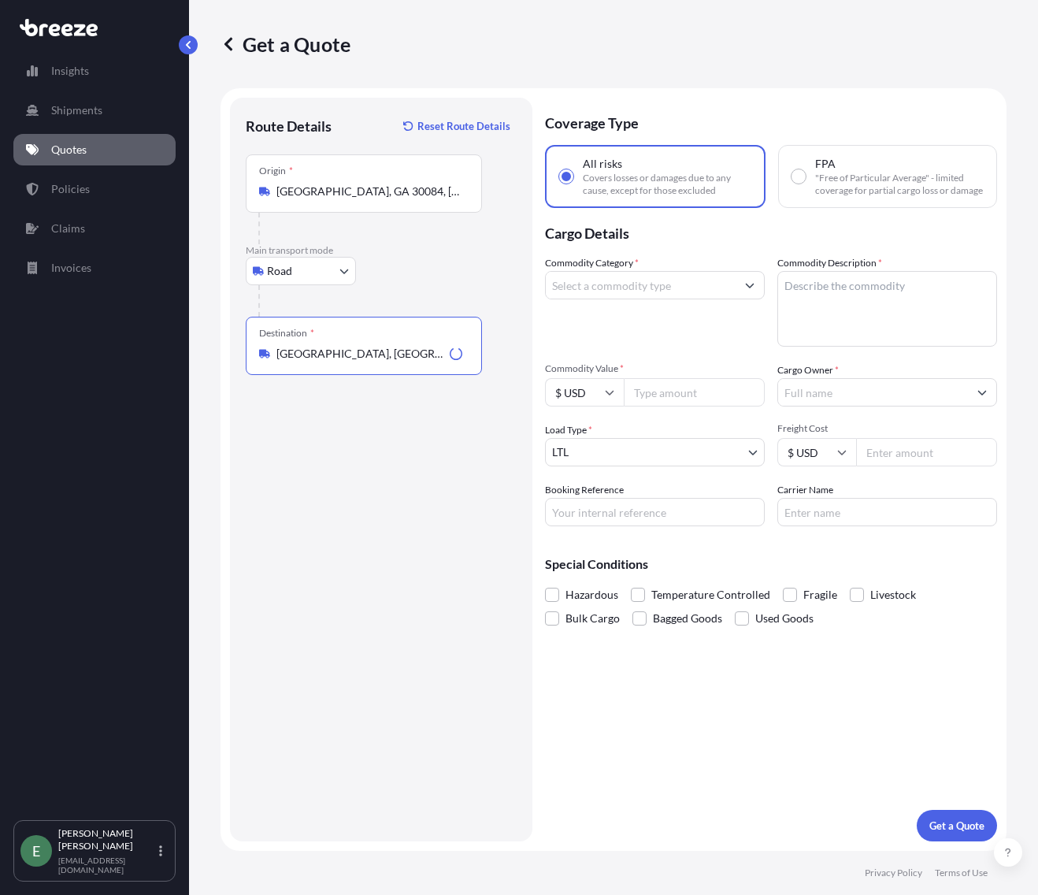
type input "[GEOGRAPHIC_DATA], [GEOGRAPHIC_DATA]"
click at [667, 288] on input "Commodity Category *" at bounding box center [641, 285] width 190 height 28
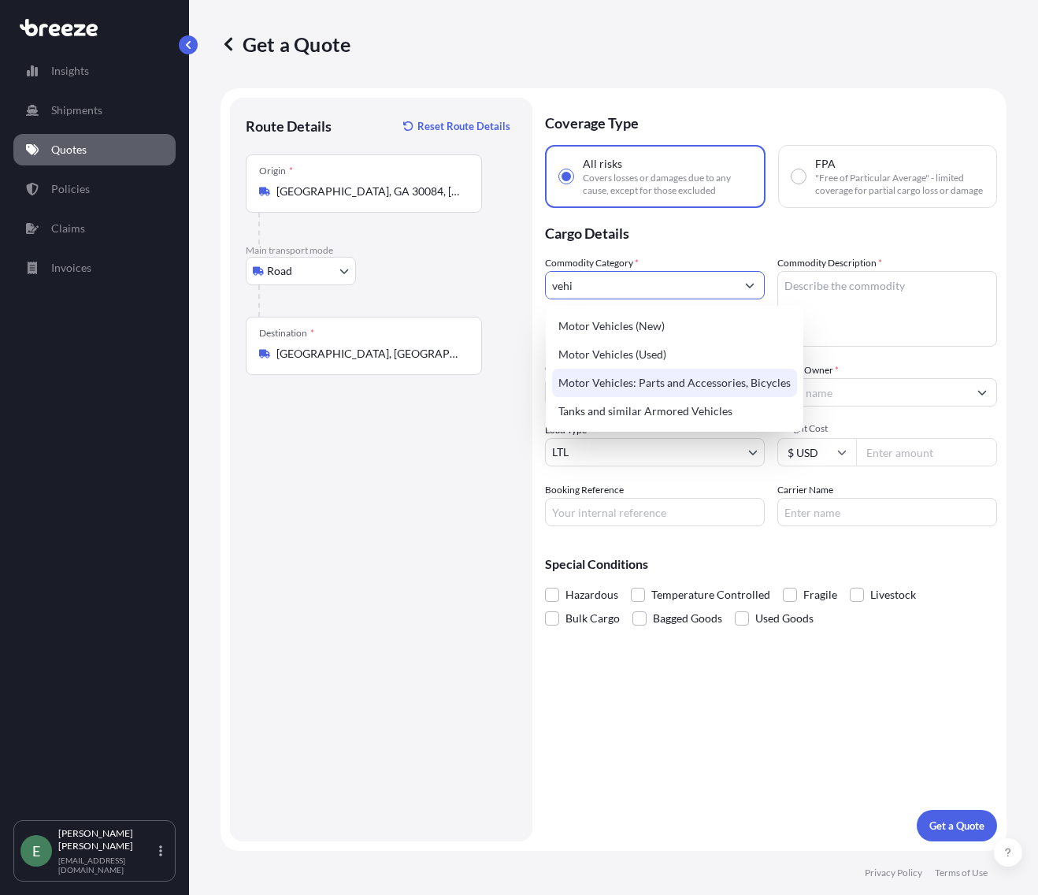
click at [659, 383] on div "Motor Vehicles: Parts and Accessories, Bicycles" at bounding box center [674, 383] width 245 height 28
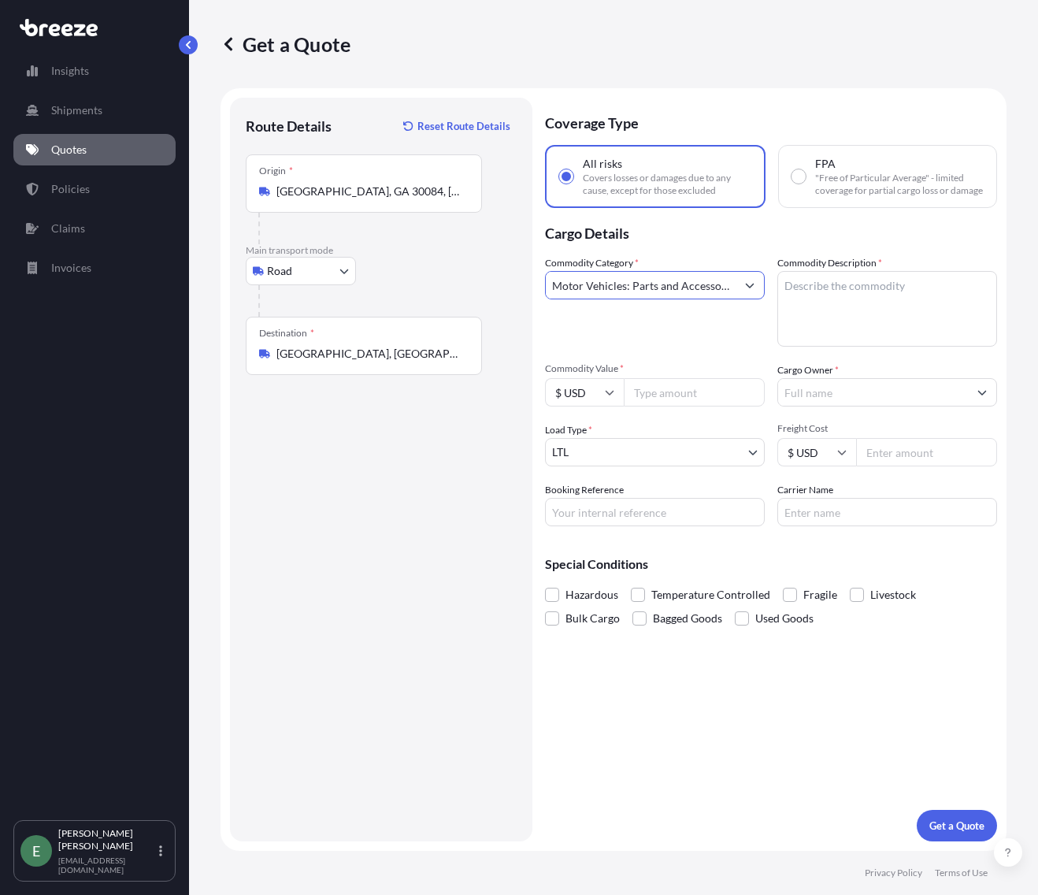
type input "Motor Vehicles: Parts and Accessories, Bicycles"
click at [826, 287] on textarea "Commodity Description *" at bounding box center [888, 309] width 220 height 76
paste textarea "Leaf springs, hardware"
type textarea "Leaf springs, hardware"
click at [667, 395] on input "Commodity Value *" at bounding box center [694, 392] width 141 height 28
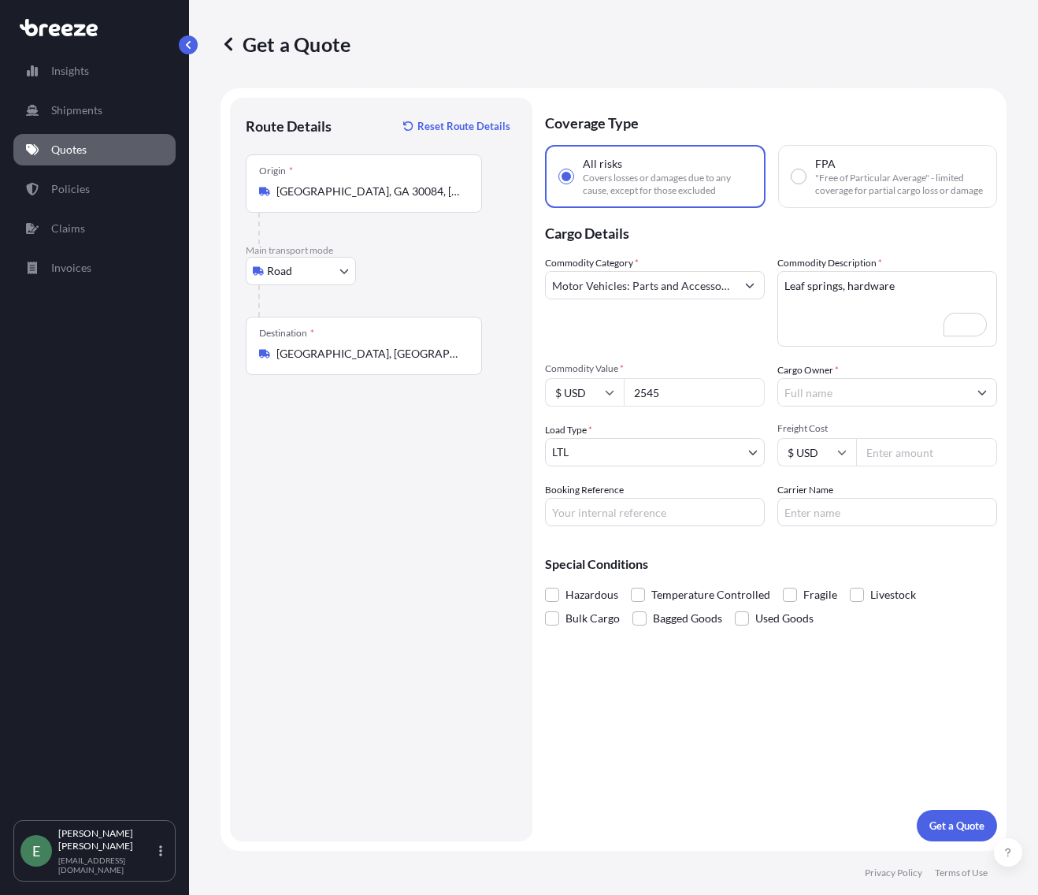
type input "2545"
click at [893, 393] on input "Cargo Owner *" at bounding box center [873, 392] width 190 height 28
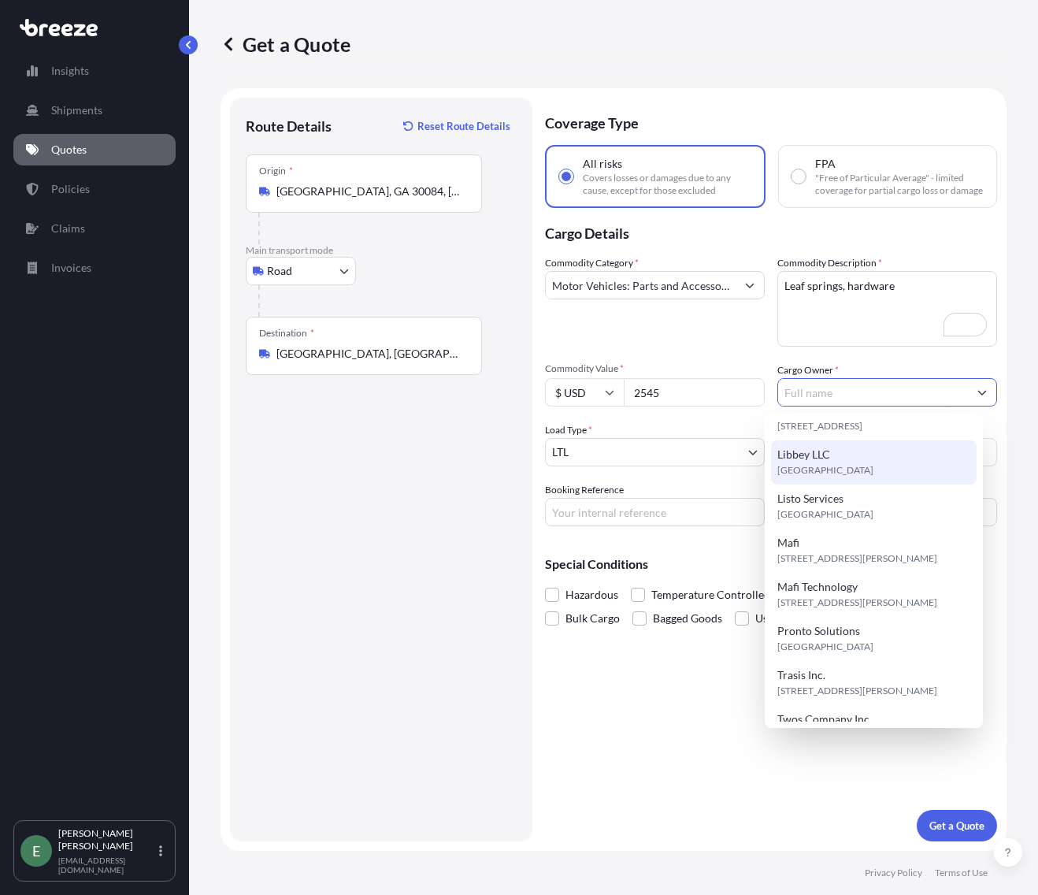
scroll to position [227, 0]
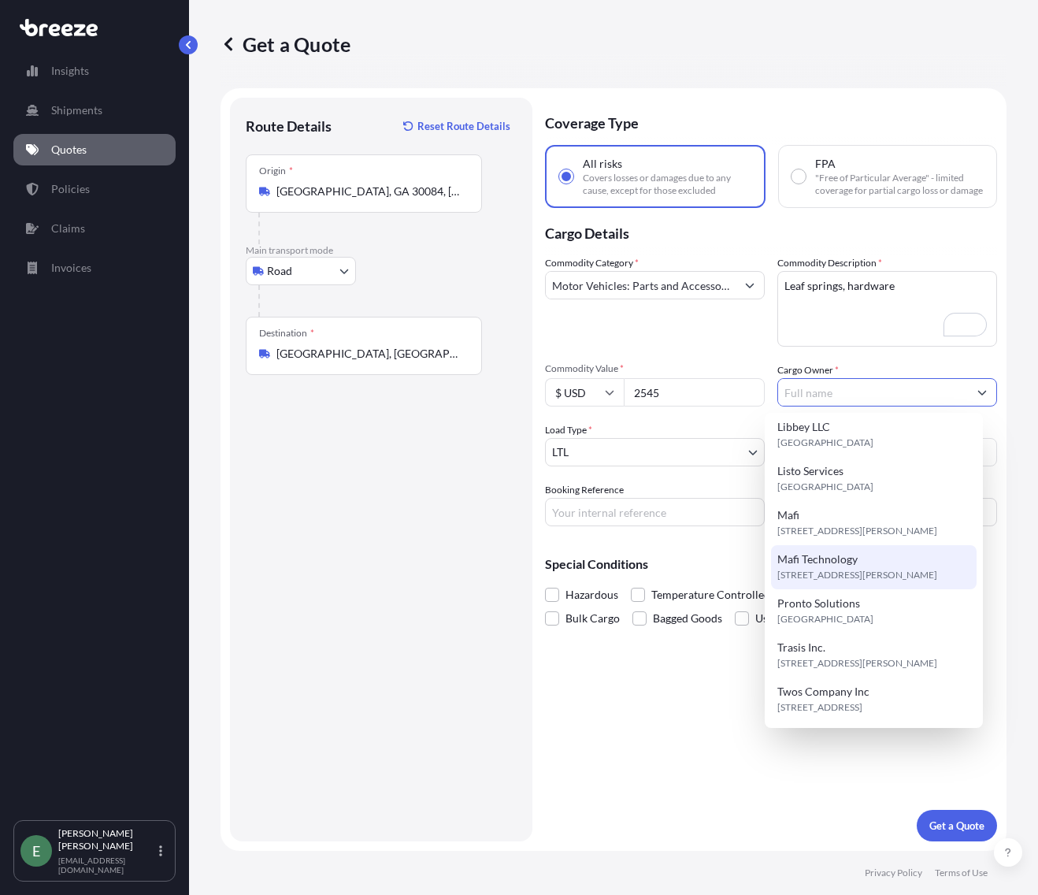
click at [837, 561] on span "Mafi Technology" at bounding box center [818, 559] width 80 height 16
type input "Mafi Technology"
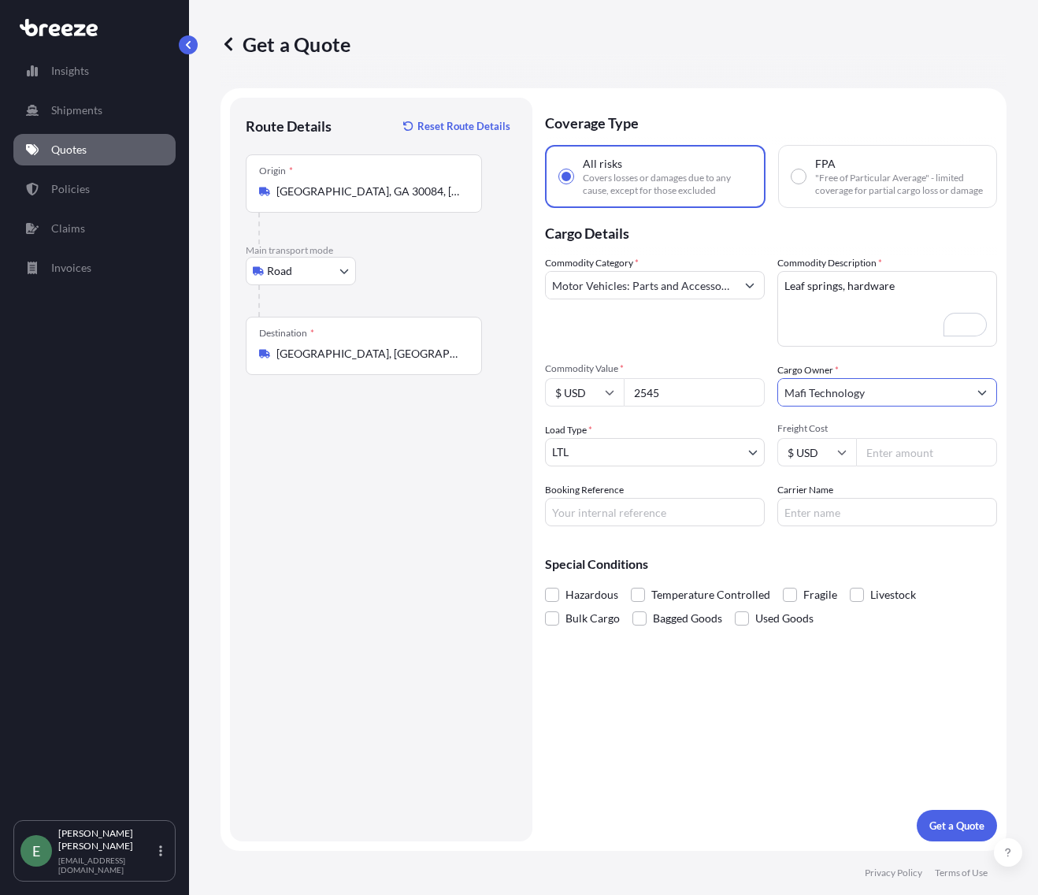
click at [908, 461] on input "Freight Cost" at bounding box center [926, 452] width 141 height 28
click at [909, 451] on input "Freight Cost" at bounding box center [926, 452] width 141 height 28
type input "404.60"
click at [681, 506] on input "Booking Reference" at bounding box center [655, 512] width 220 height 28
type input "Q2138"
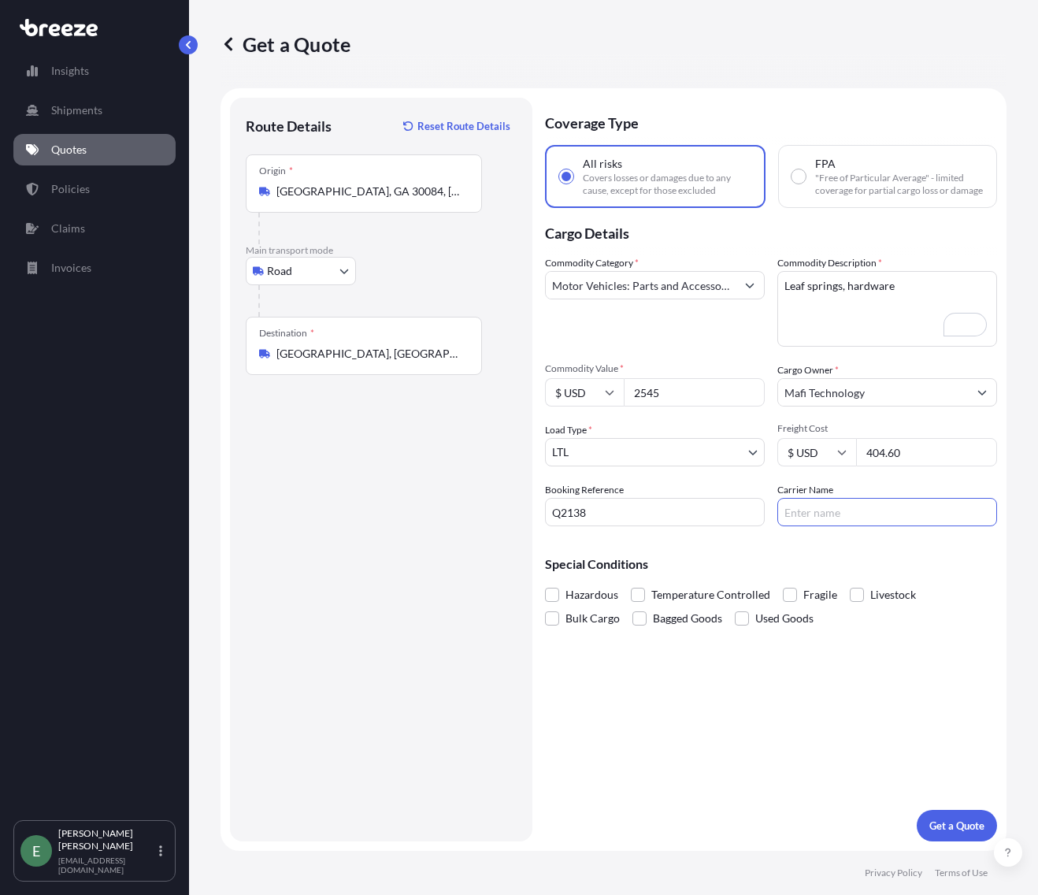
click at [807, 518] on input "Carrier Name" at bounding box center [888, 512] width 220 height 28
type input "RL Carriers"
click at [962, 825] on p "Get a Quote" at bounding box center [957, 826] width 55 height 16
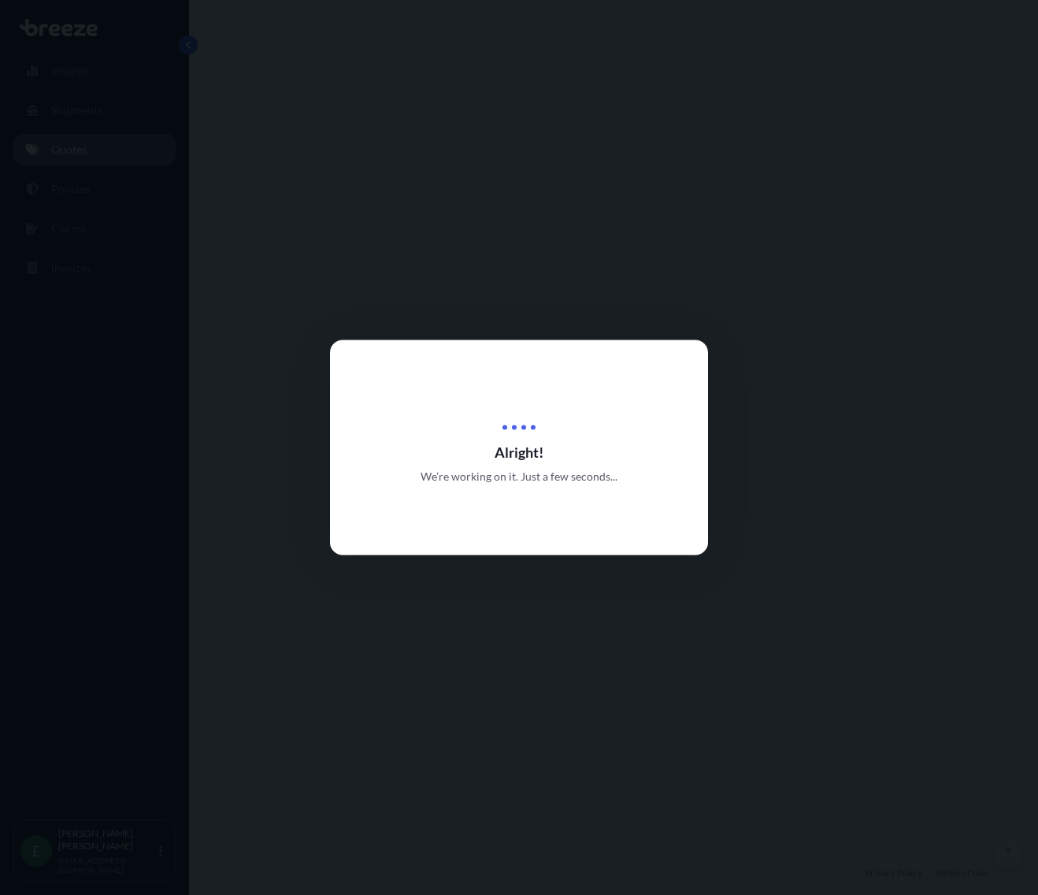
select select "Road"
select select "1"
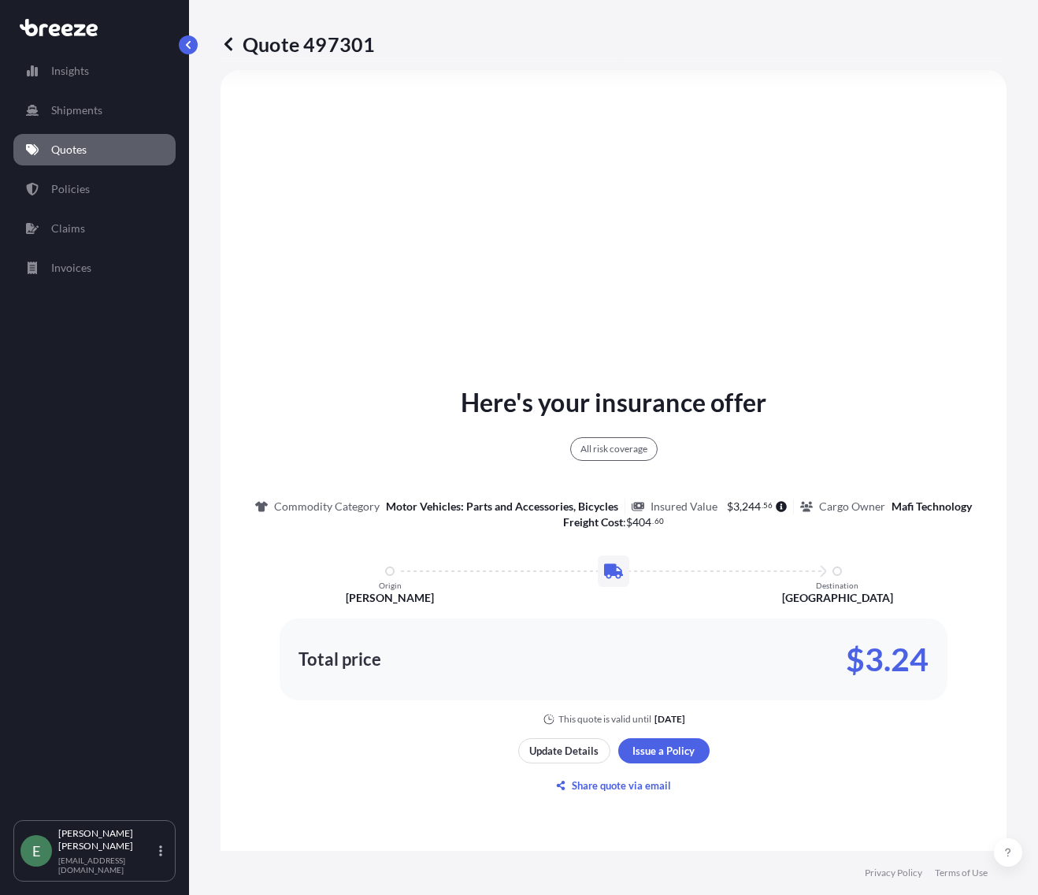
scroll to position [619, 0]
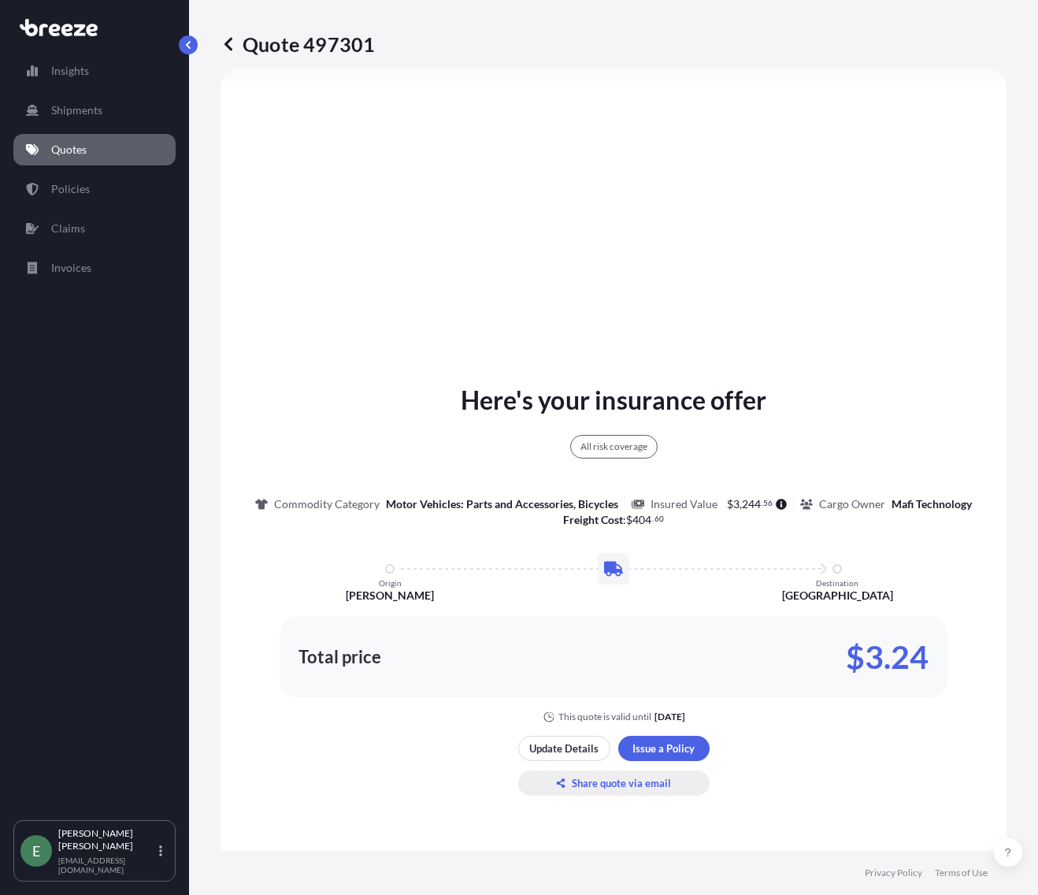
click at [595, 791] on p "Share quote via email" at bounding box center [621, 783] width 99 height 16
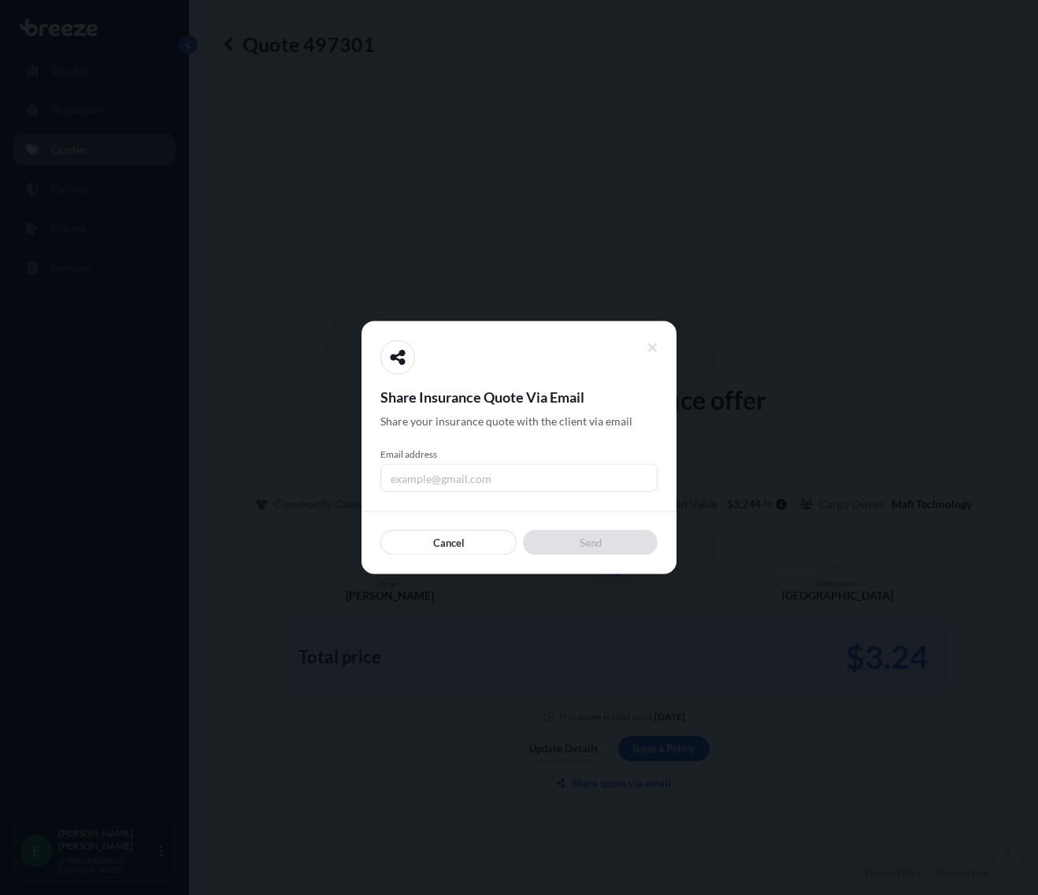
click at [467, 467] on input "Email address" at bounding box center [519, 478] width 277 height 28
type input "[EMAIL_ADDRESS][DOMAIN_NAME]"
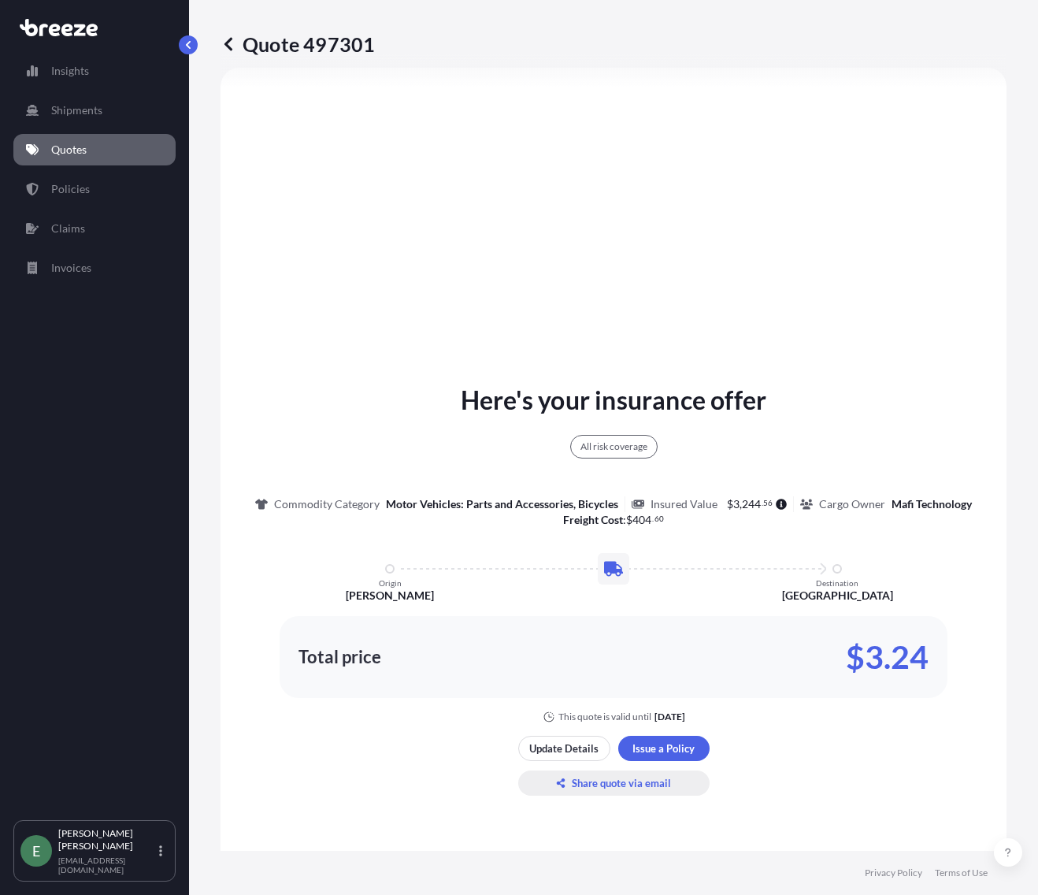
click at [591, 791] on p "Share quote via email" at bounding box center [621, 783] width 99 height 16
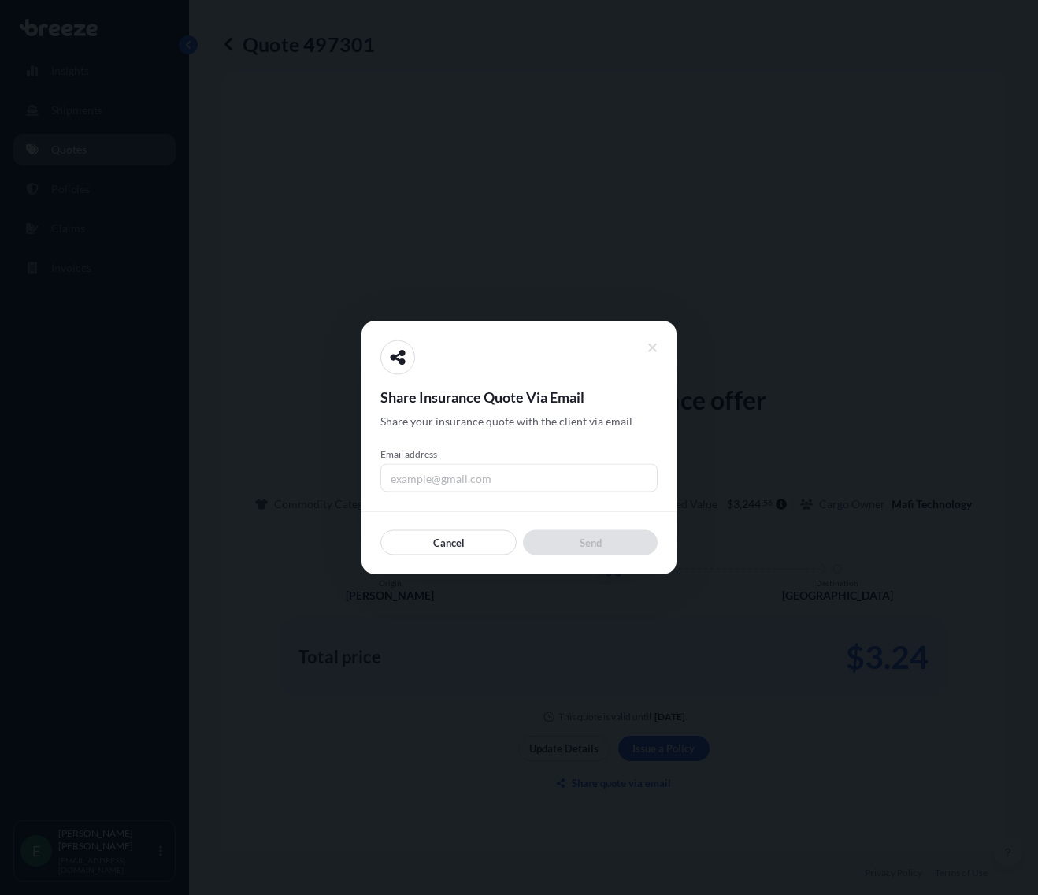
click at [514, 481] on input "Email address" at bounding box center [519, 478] width 277 height 28
click at [548, 481] on input "Email address" at bounding box center [519, 478] width 277 height 28
type input "[EMAIL_ADDRESS][DOMAIN_NAME]"
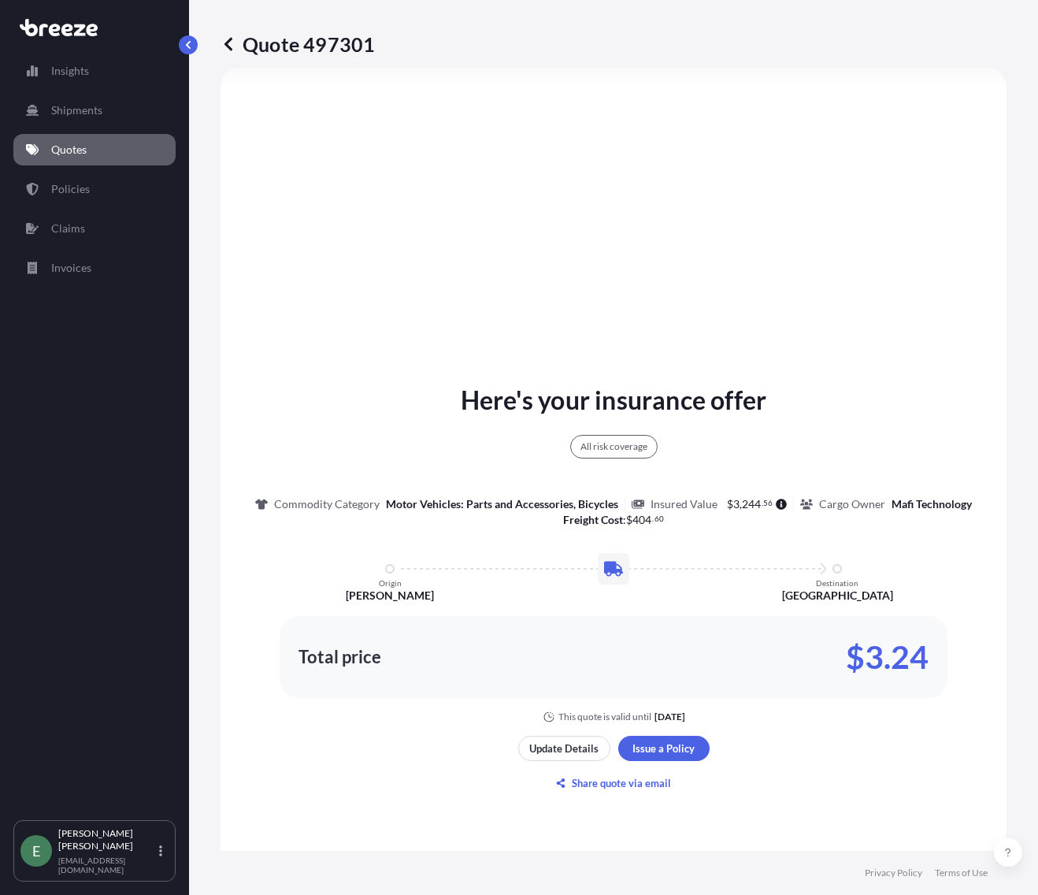
scroll to position [698, 0]
